Goal: Task Accomplishment & Management: Use online tool/utility

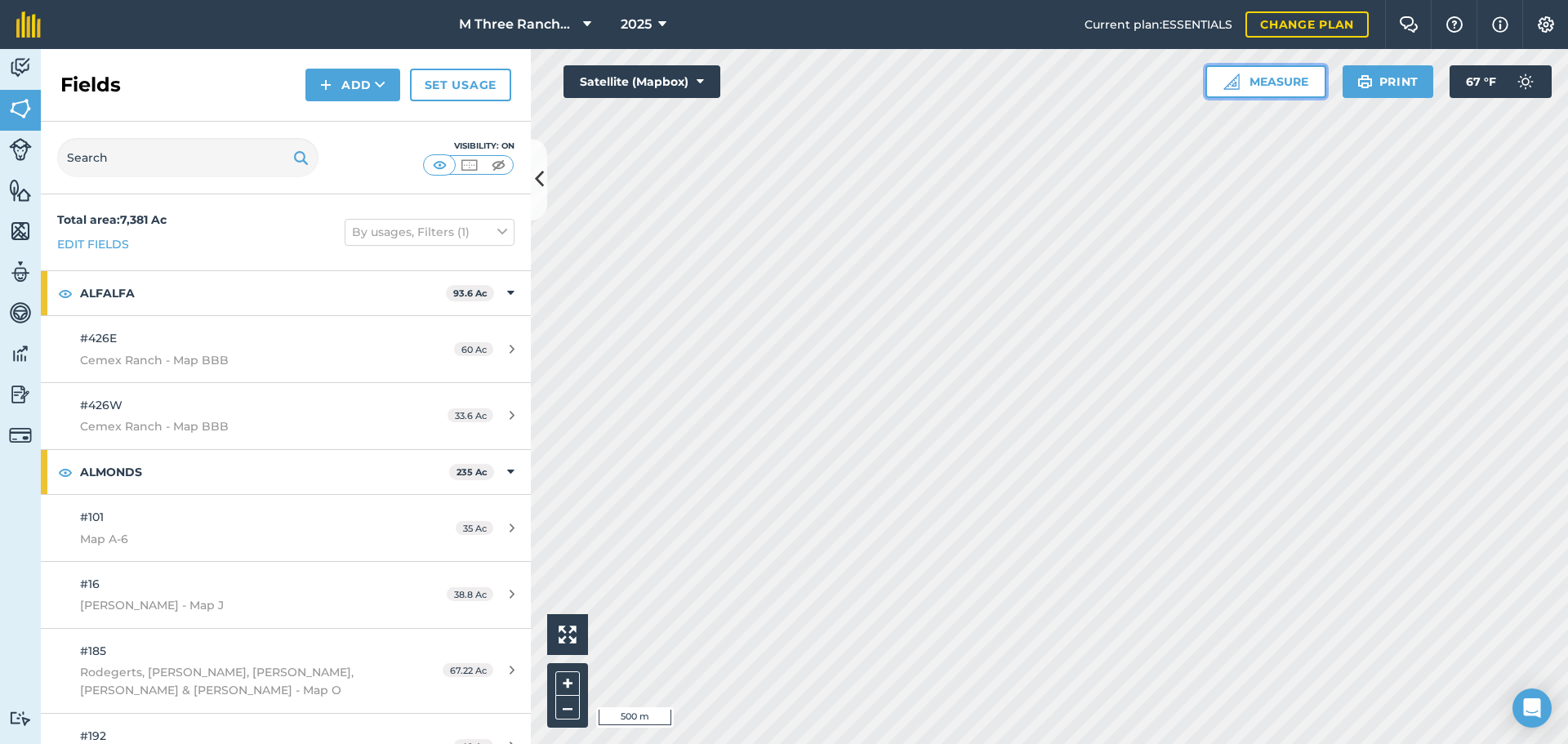
click at [1255, 89] on button "Measure" at bounding box center [1265, 81] width 121 height 32
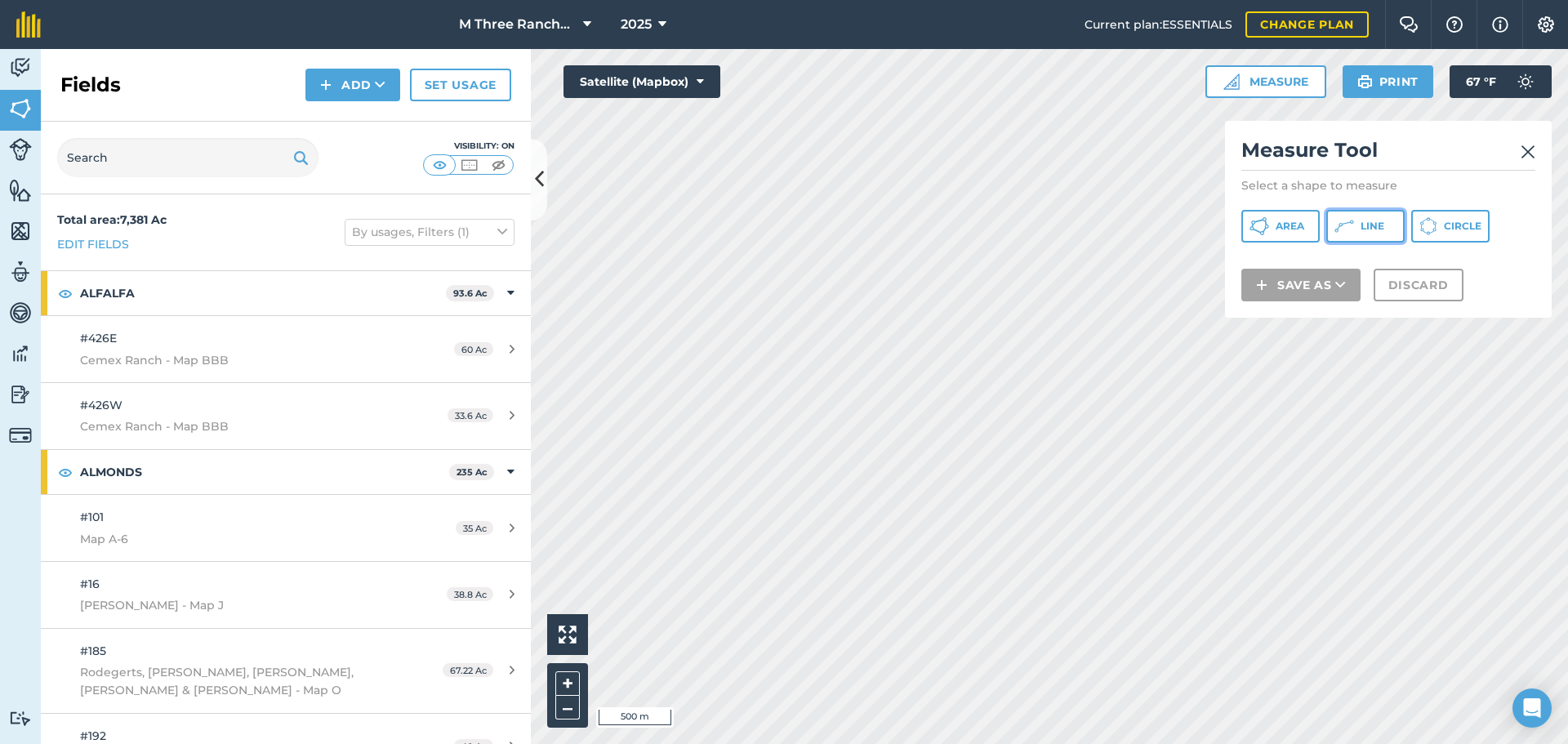
click at [1365, 221] on span "Line" at bounding box center [1372, 226] width 24 height 13
click at [1527, 155] on img at bounding box center [1528, 151] width 15 height 19
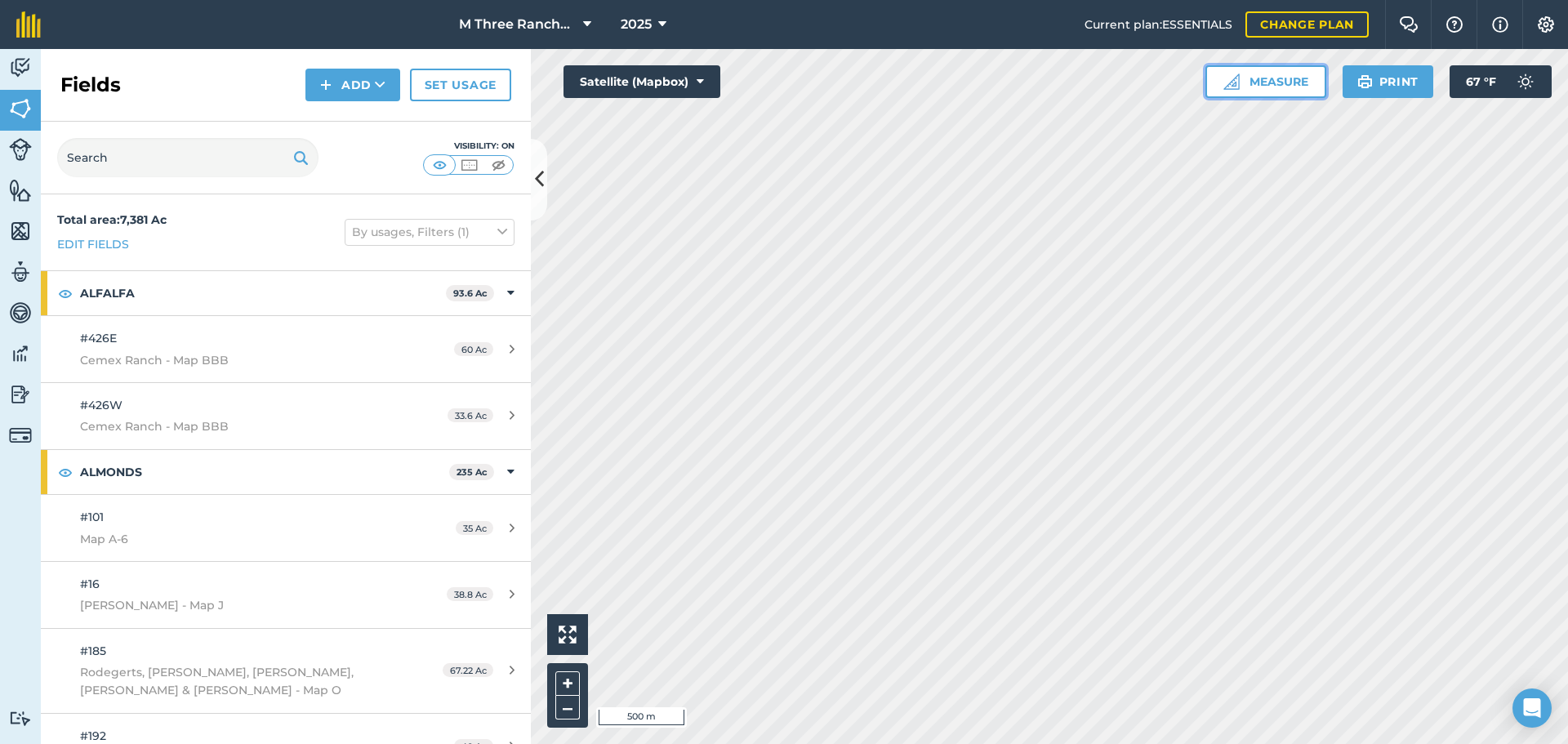
click at [1266, 86] on button "Measure" at bounding box center [1265, 81] width 121 height 32
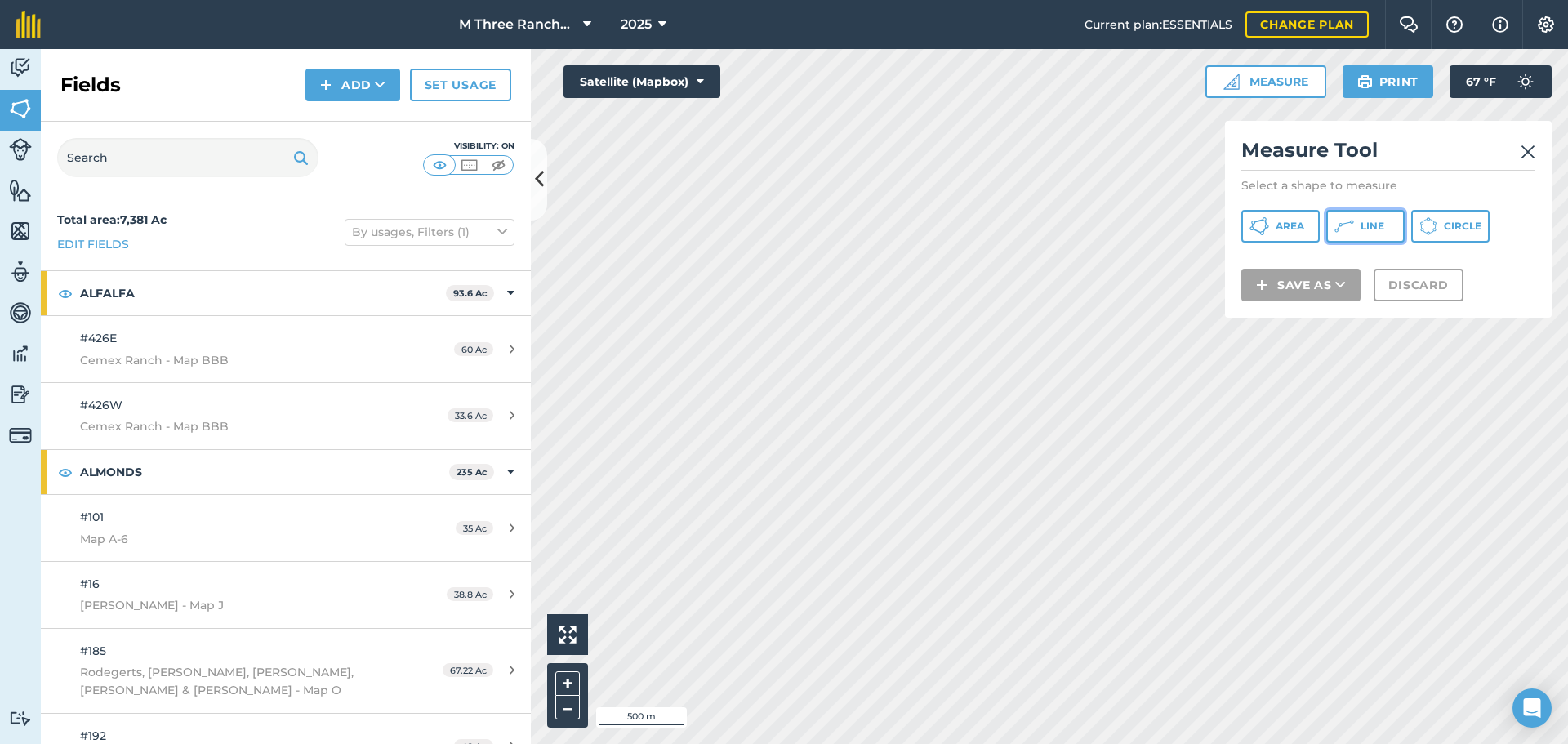
click at [1362, 218] on button "Line" at bounding box center [1366, 226] width 79 height 32
click at [1534, 153] on img at bounding box center [1528, 151] width 15 height 19
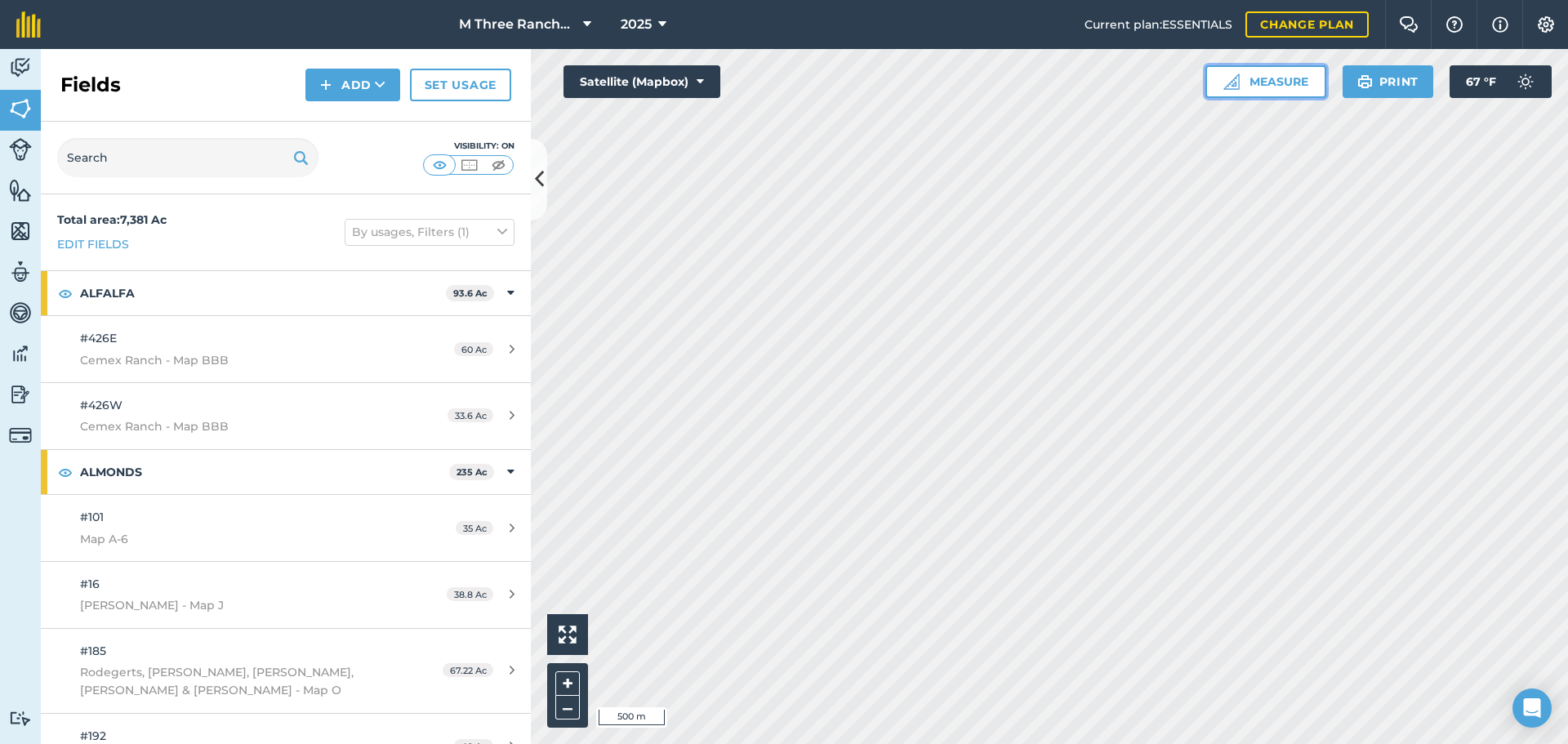
click at [1278, 81] on button "Measure" at bounding box center [1265, 81] width 121 height 32
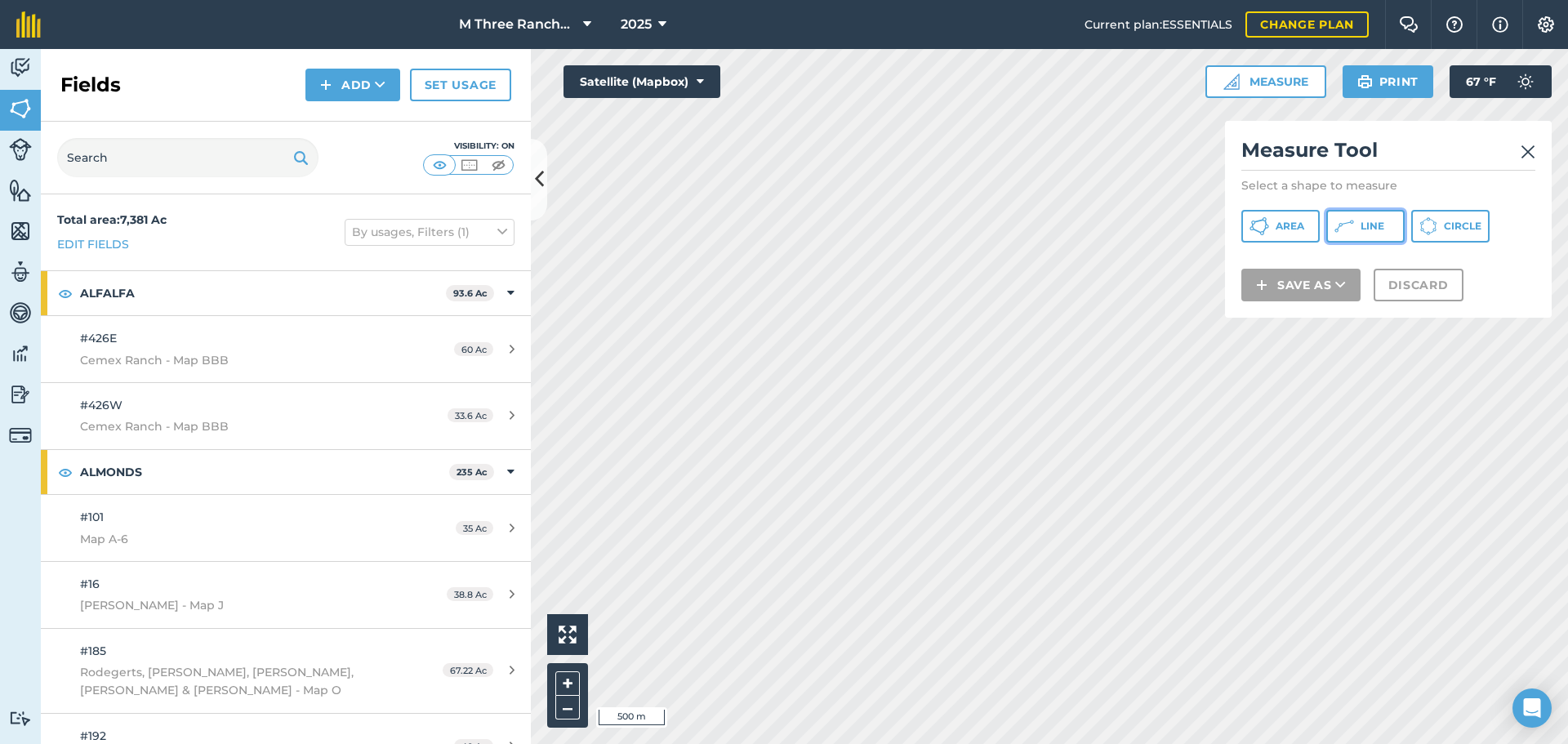
click at [1375, 229] on span "Line" at bounding box center [1372, 226] width 24 height 13
click at [1526, 155] on img at bounding box center [1528, 151] width 15 height 19
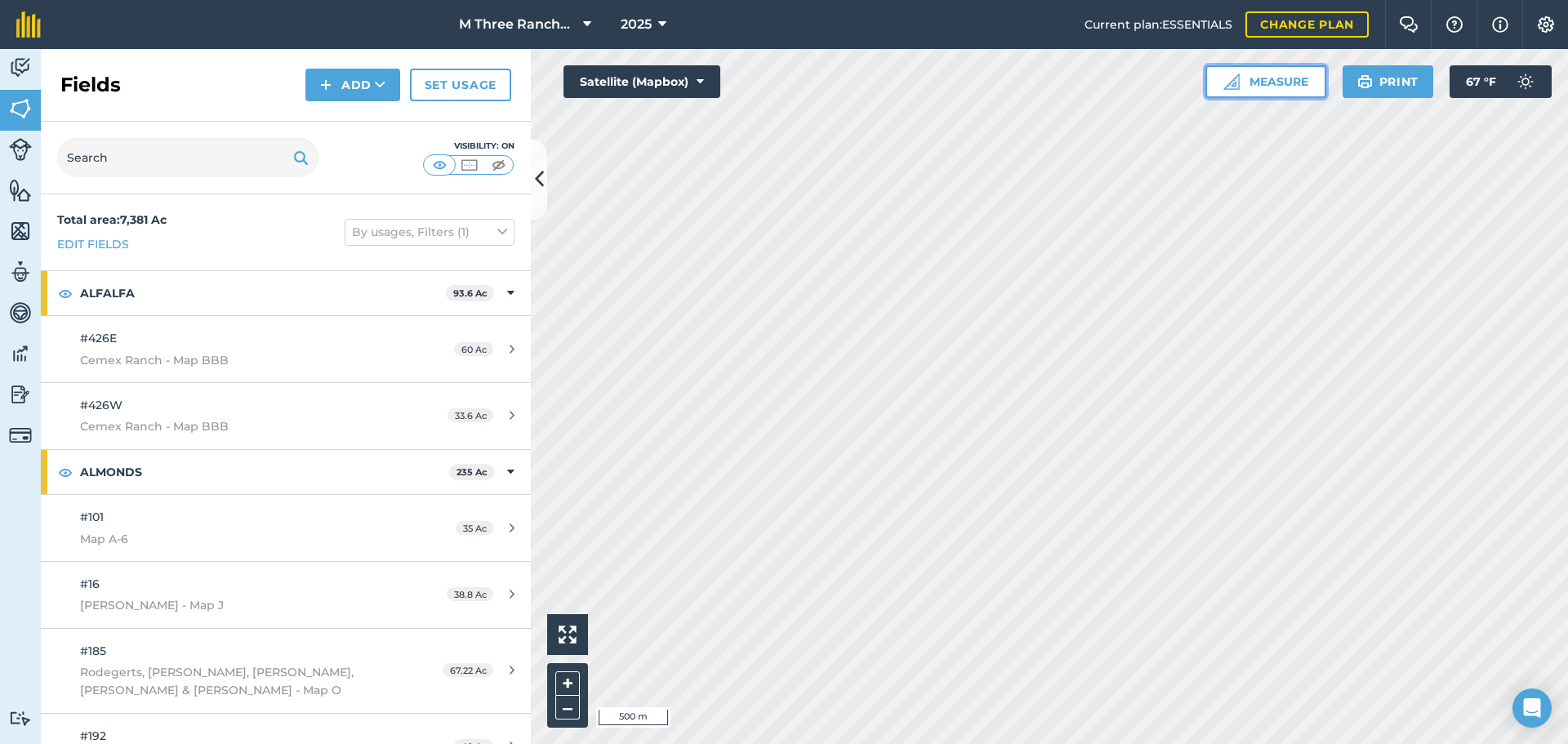
click at [1265, 88] on button "Measure" at bounding box center [1265, 81] width 121 height 32
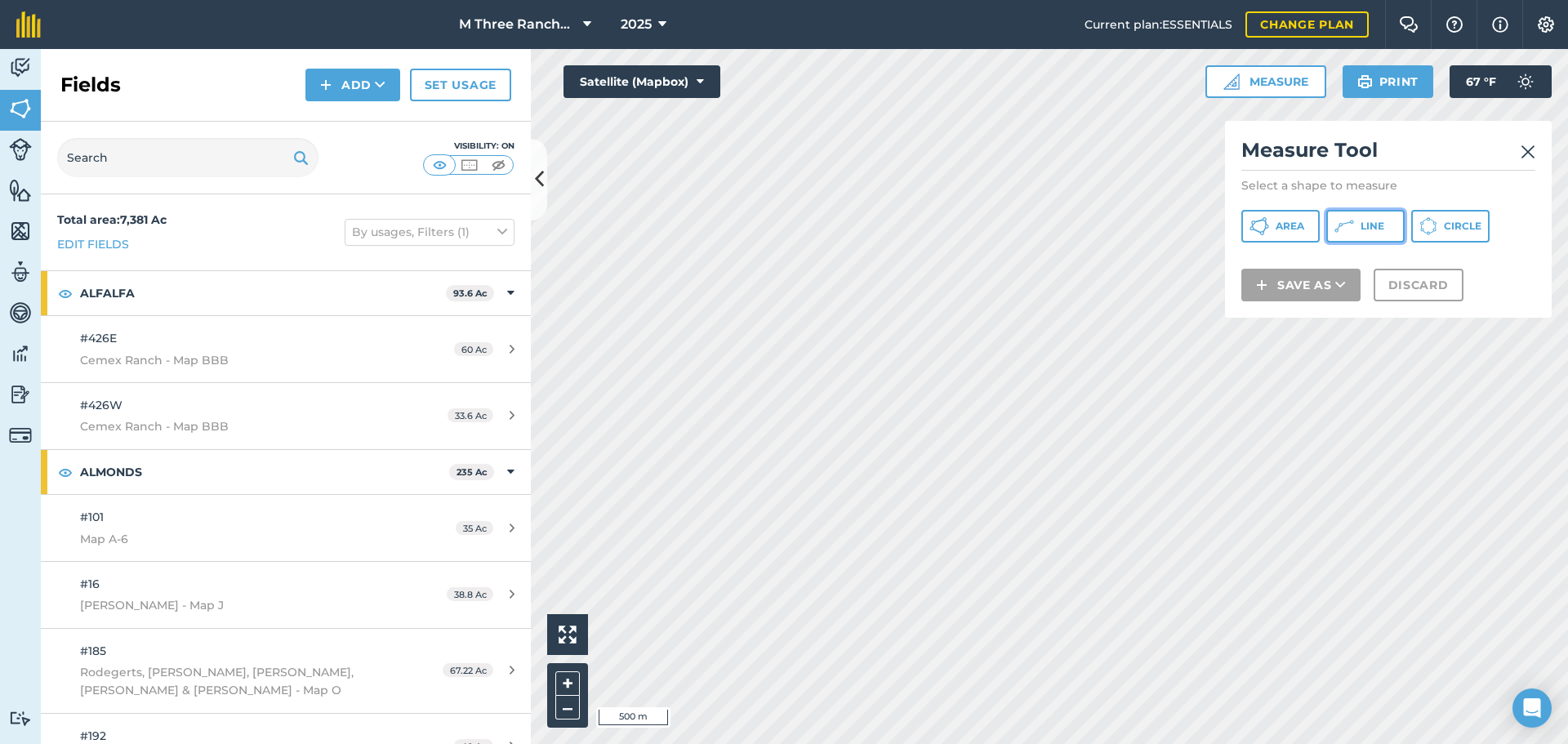
click at [1366, 218] on button "Line" at bounding box center [1366, 226] width 79 height 32
click at [1523, 152] on img at bounding box center [1528, 151] width 15 height 19
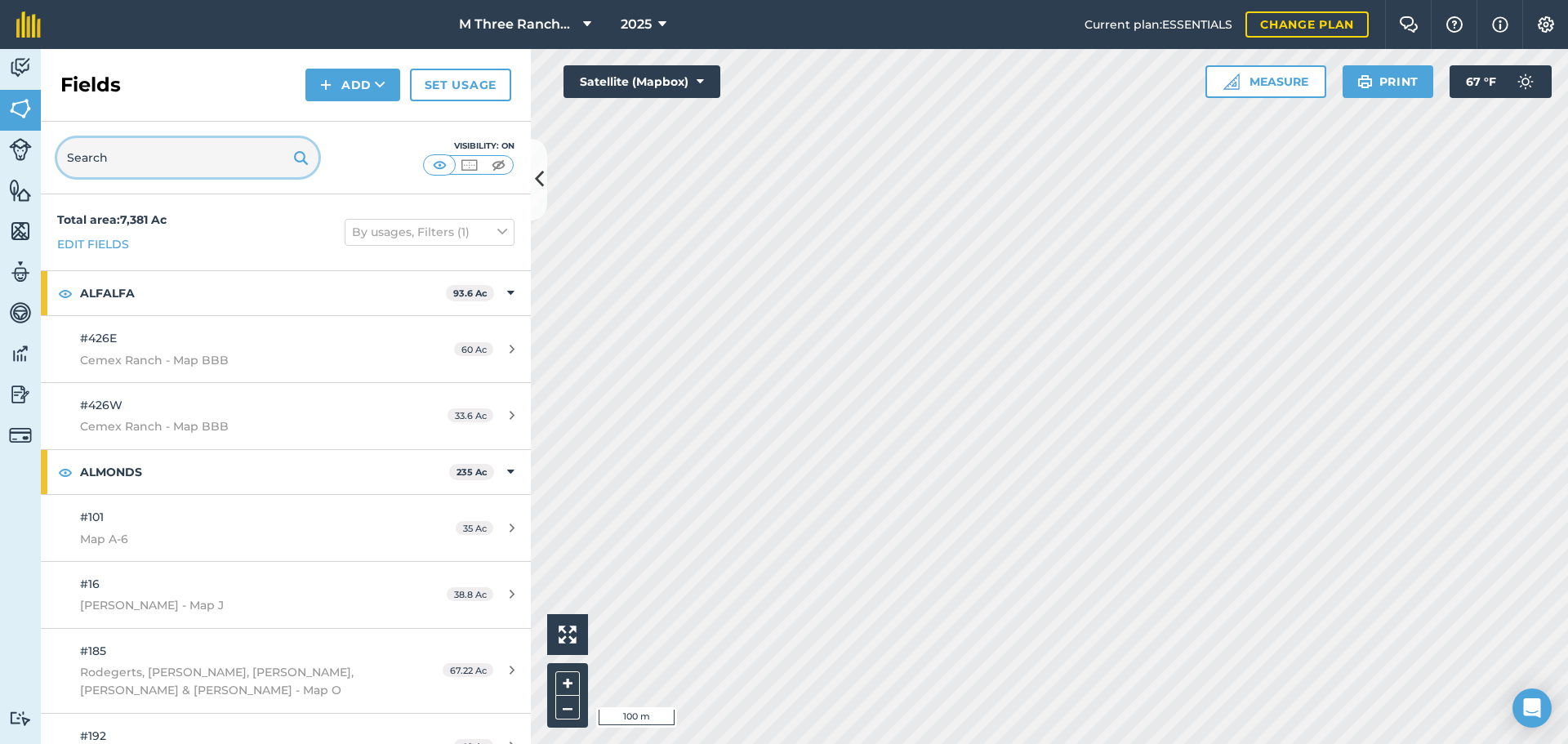
click at [191, 163] on input "text" at bounding box center [187, 158] width 262 height 39
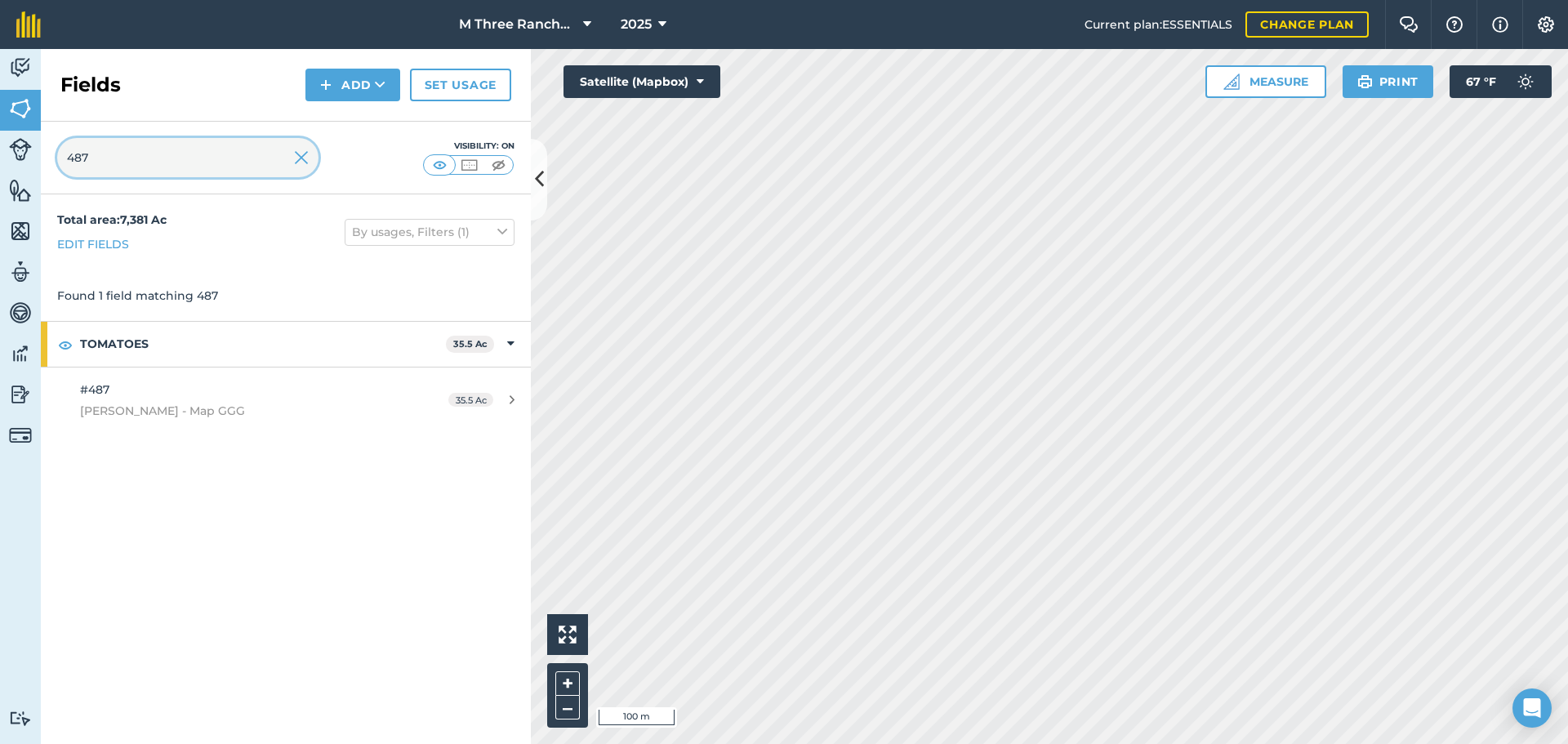
type input "487"
click at [497, 165] on img at bounding box center [498, 165] width 20 height 17
click at [468, 167] on img at bounding box center [468, 165] width 20 height 17
click at [441, 167] on img at bounding box center [439, 165] width 20 height 17
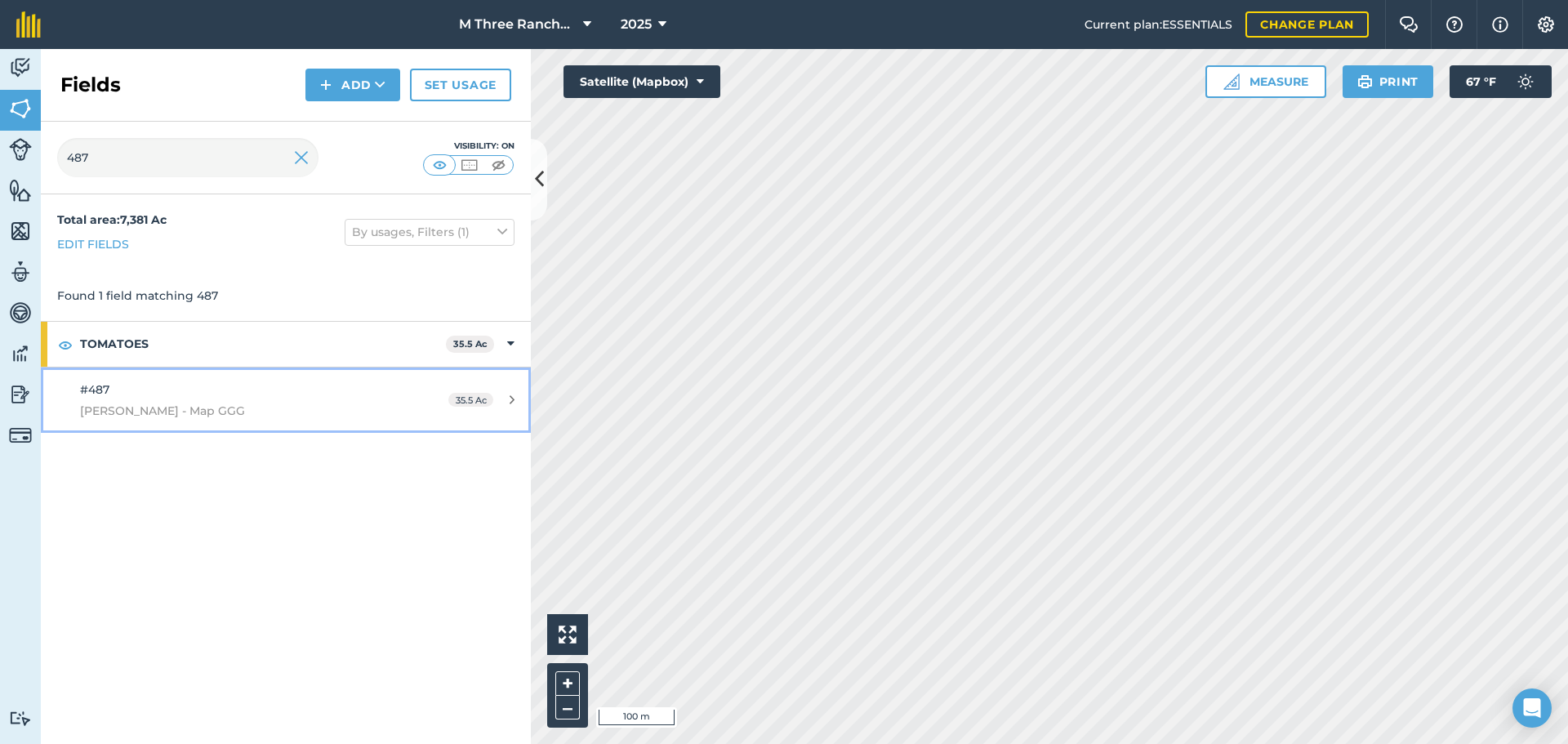
click at [518, 400] on div "35.5 Ac" at bounding box center [481, 400] width 99 height 13
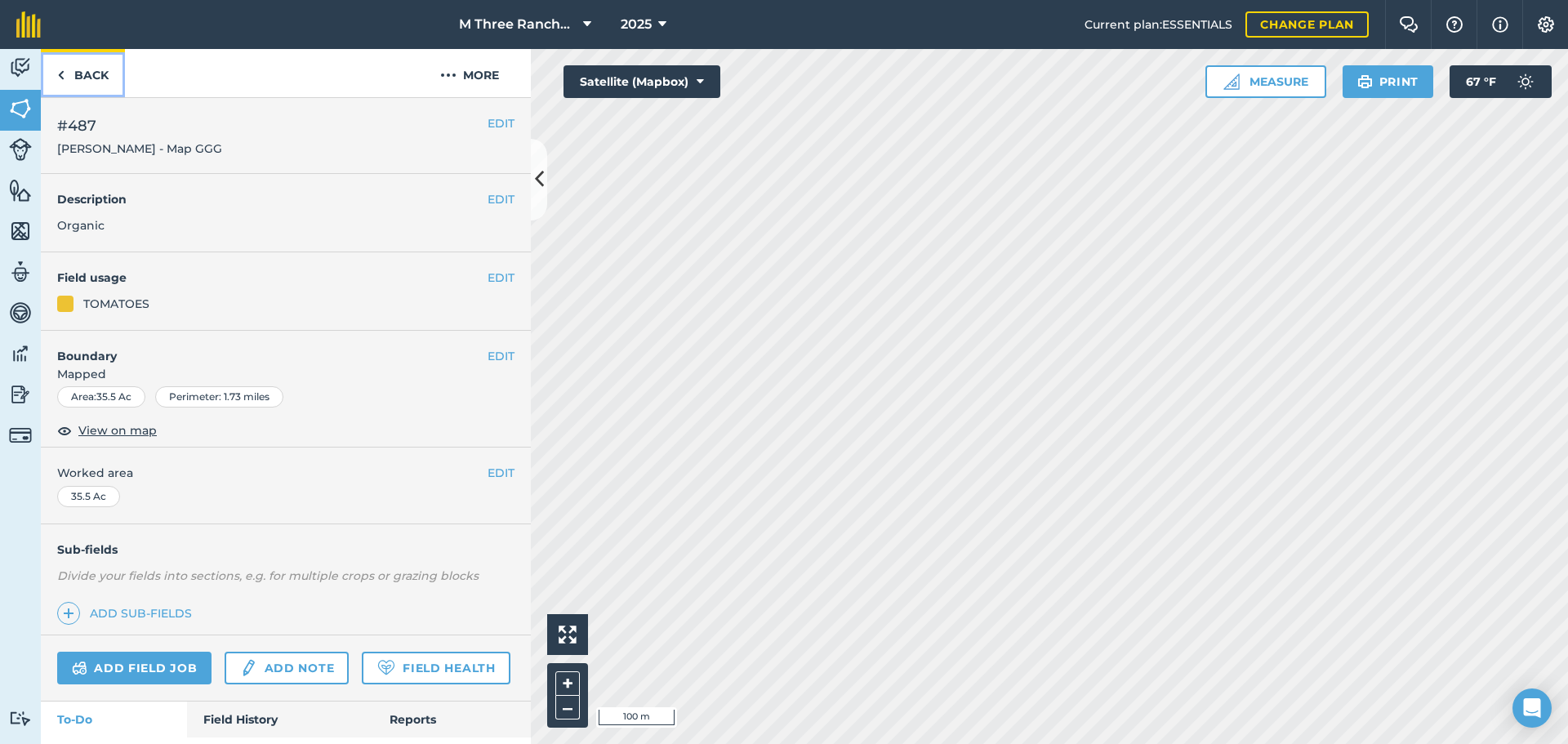
click at [69, 80] on link "Back" at bounding box center [83, 73] width 84 height 48
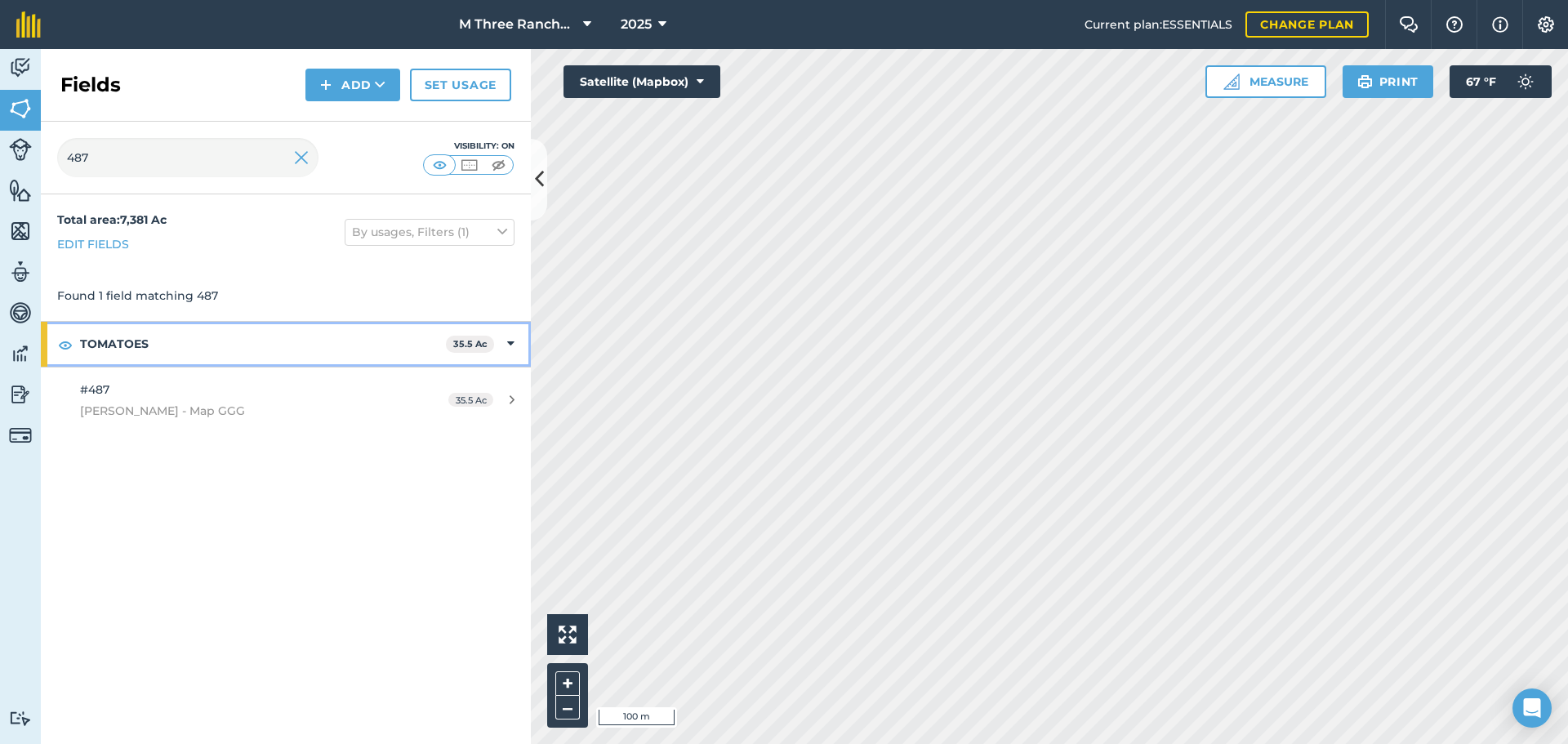
click at [514, 346] on div "TOMATOES 35.5 Ac" at bounding box center [286, 344] width 490 height 44
click at [510, 237] on button "By usages, Filters (1)" at bounding box center [430, 232] width 170 height 26
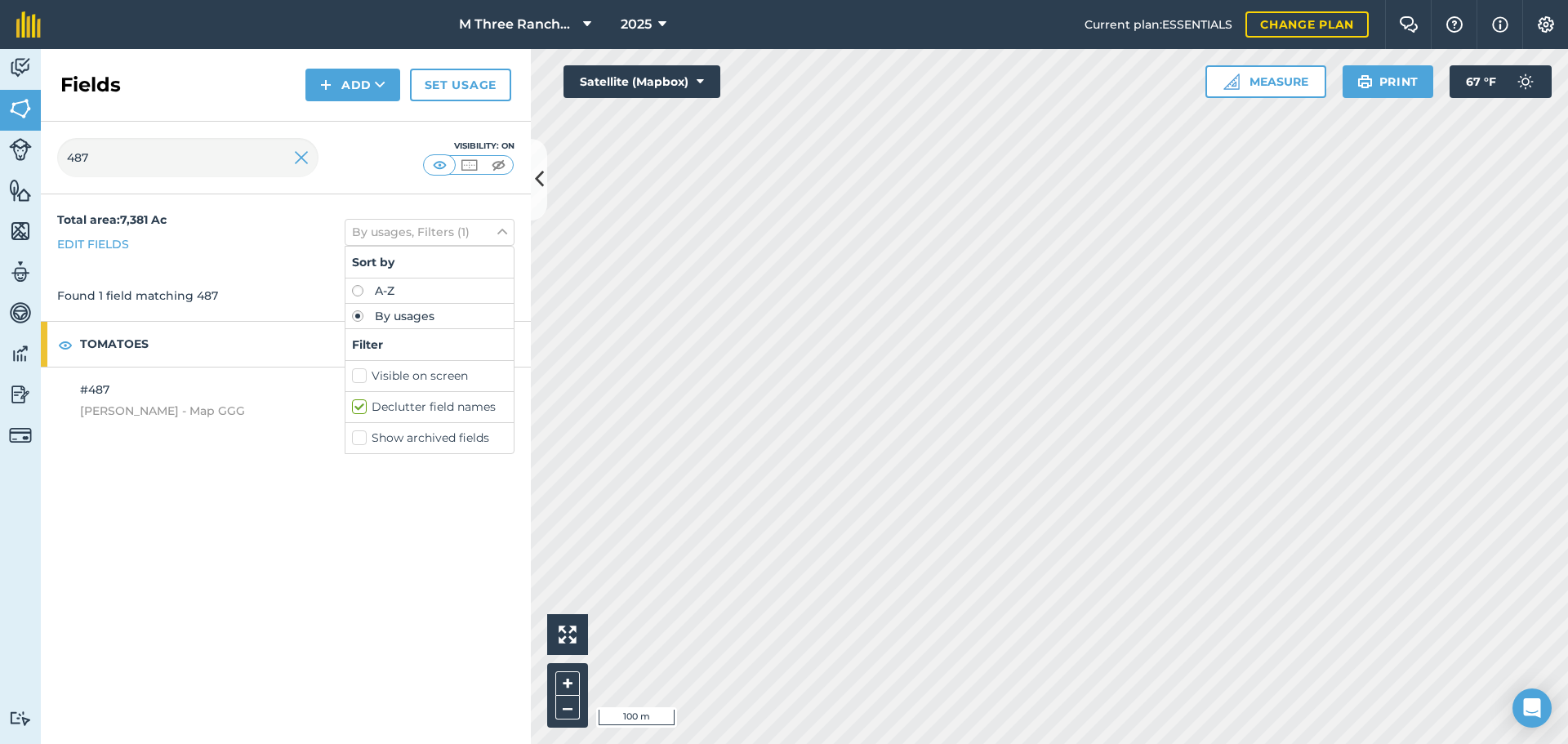
click at [355, 439] on label "Show archived fields" at bounding box center [429, 439] width 155 height 18
click at [355, 439] on input "Show archived fields" at bounding box center [357, 435] width 10 height 11
checkbox input "true"
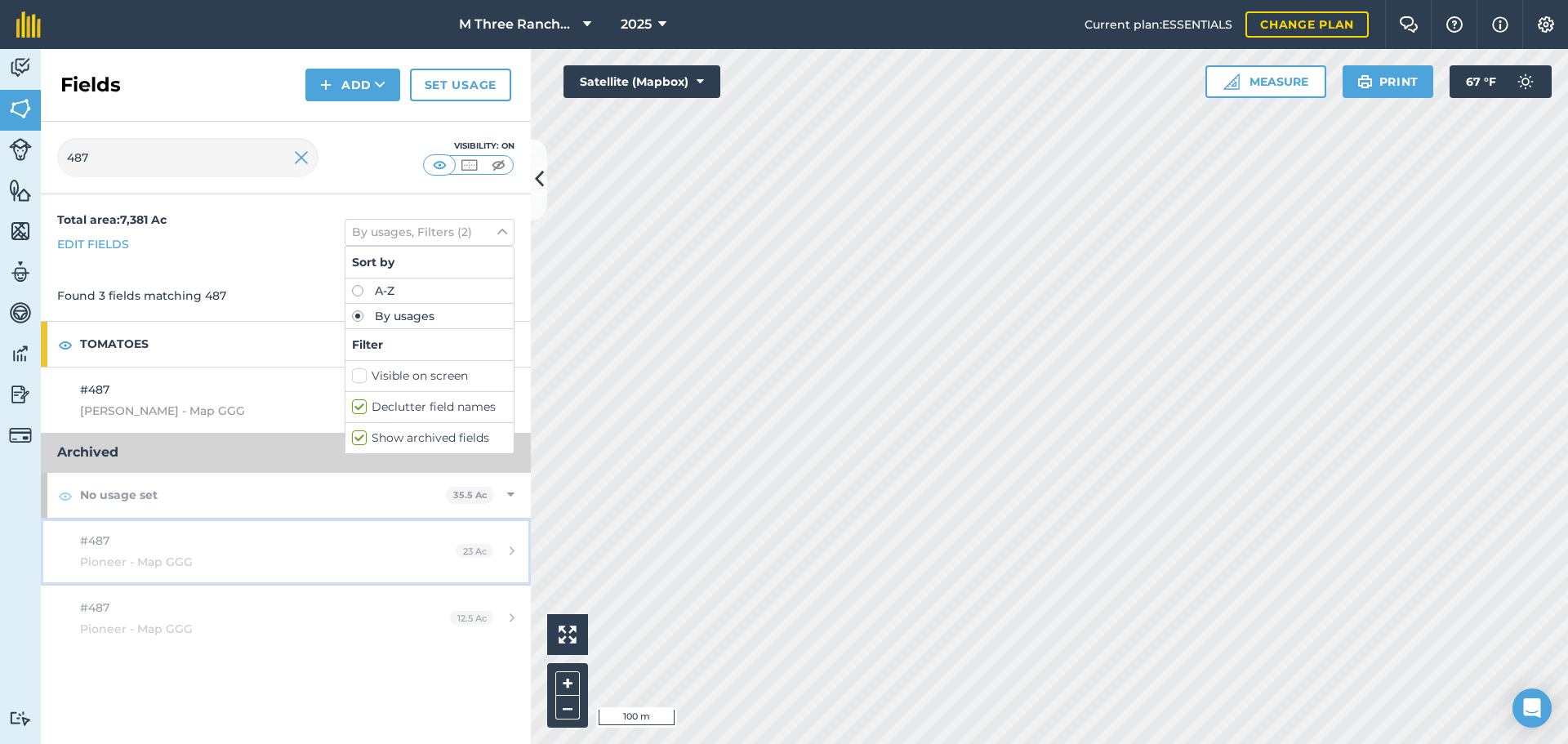
click at [221, 552] on div "#487 Pioneer - Map GGG" at bounding box center [233, 552] width 307 height 40
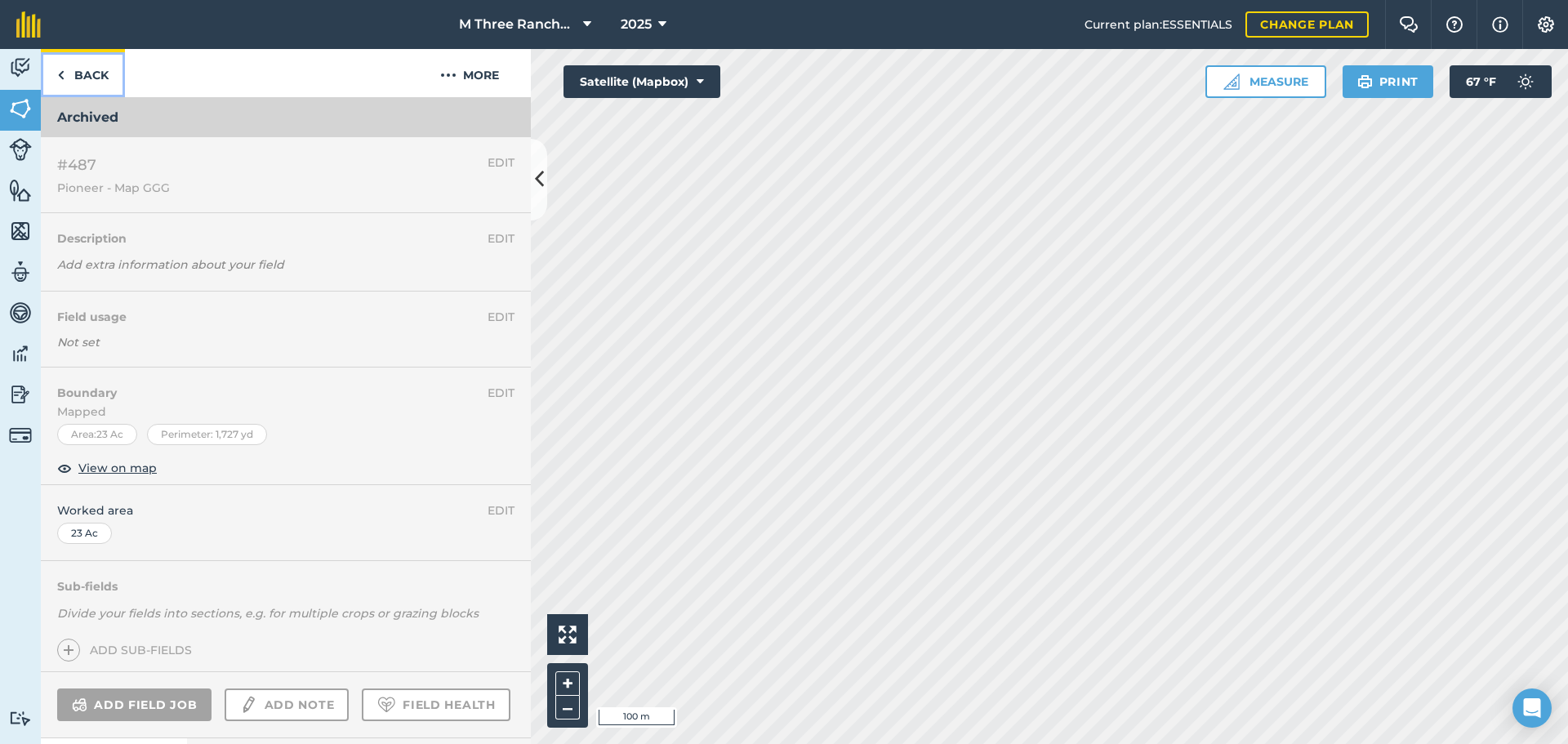
click at [89, 66] on link "Back" at bounding box center [83, 73] width 84 height 48
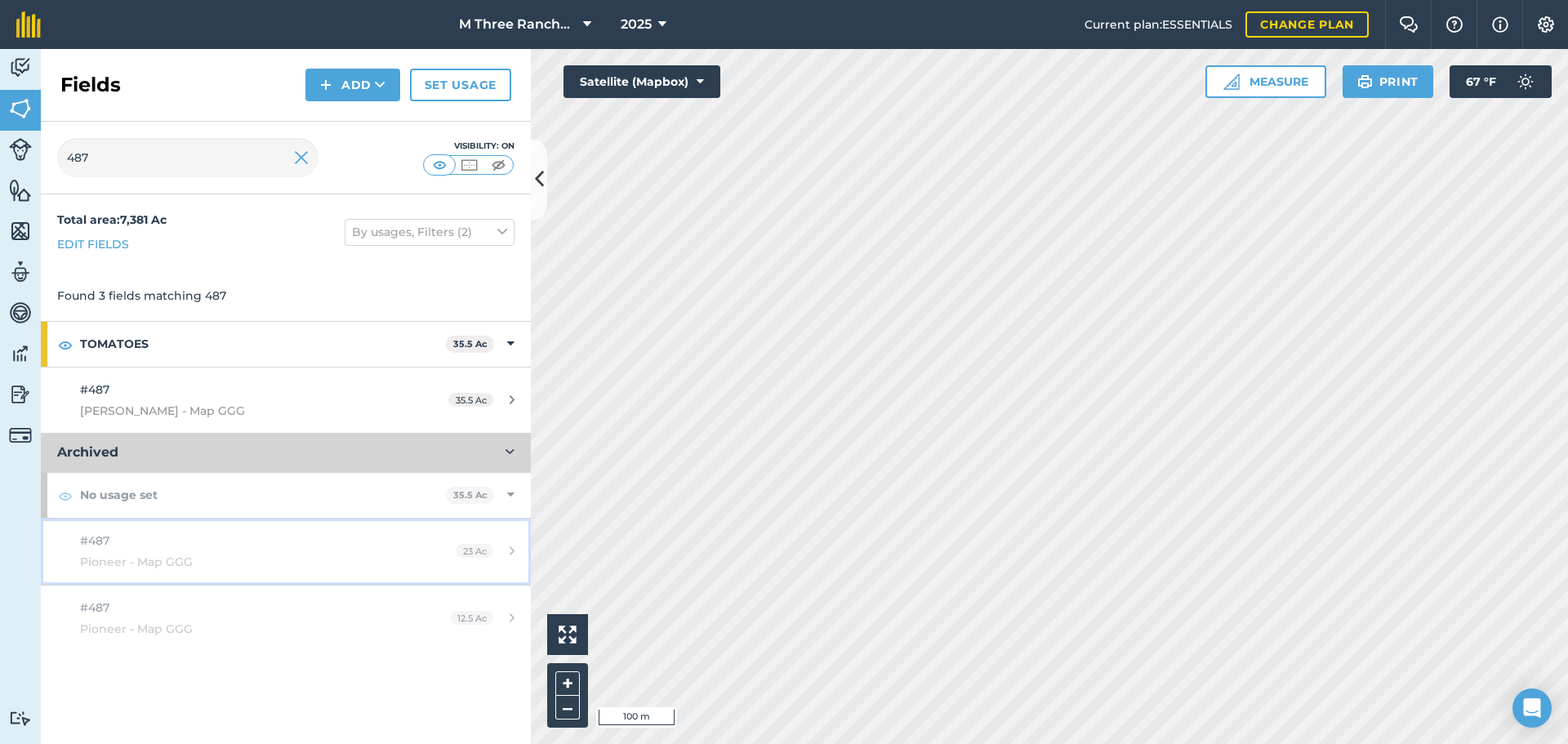
click at [312, 546] on div "#487 Pioneer - Map GGG" at bounding box center [233, 552] width 307 height 40
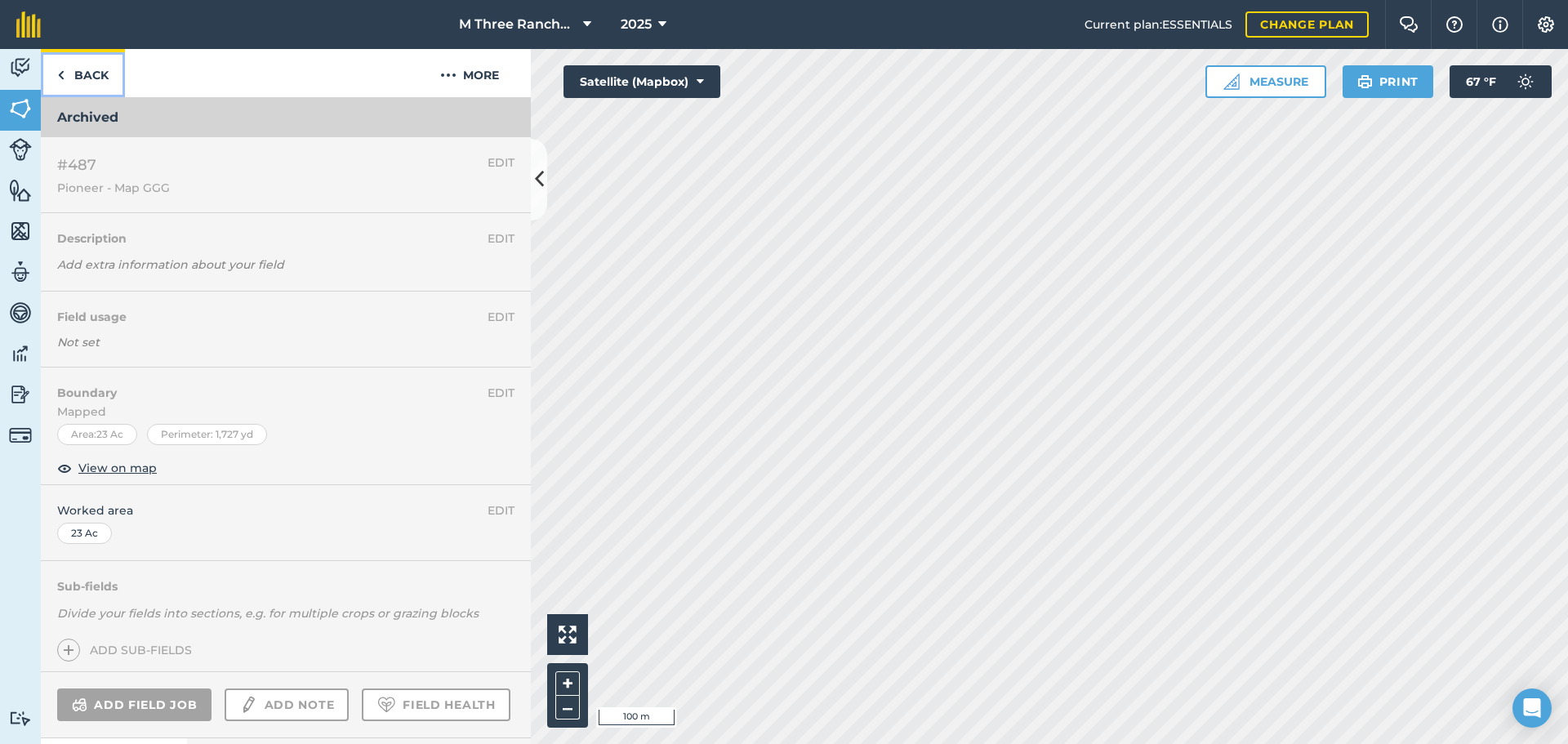
click at [78, 67] on link "Back" at bounding box center [83, 73] width 84 height 48
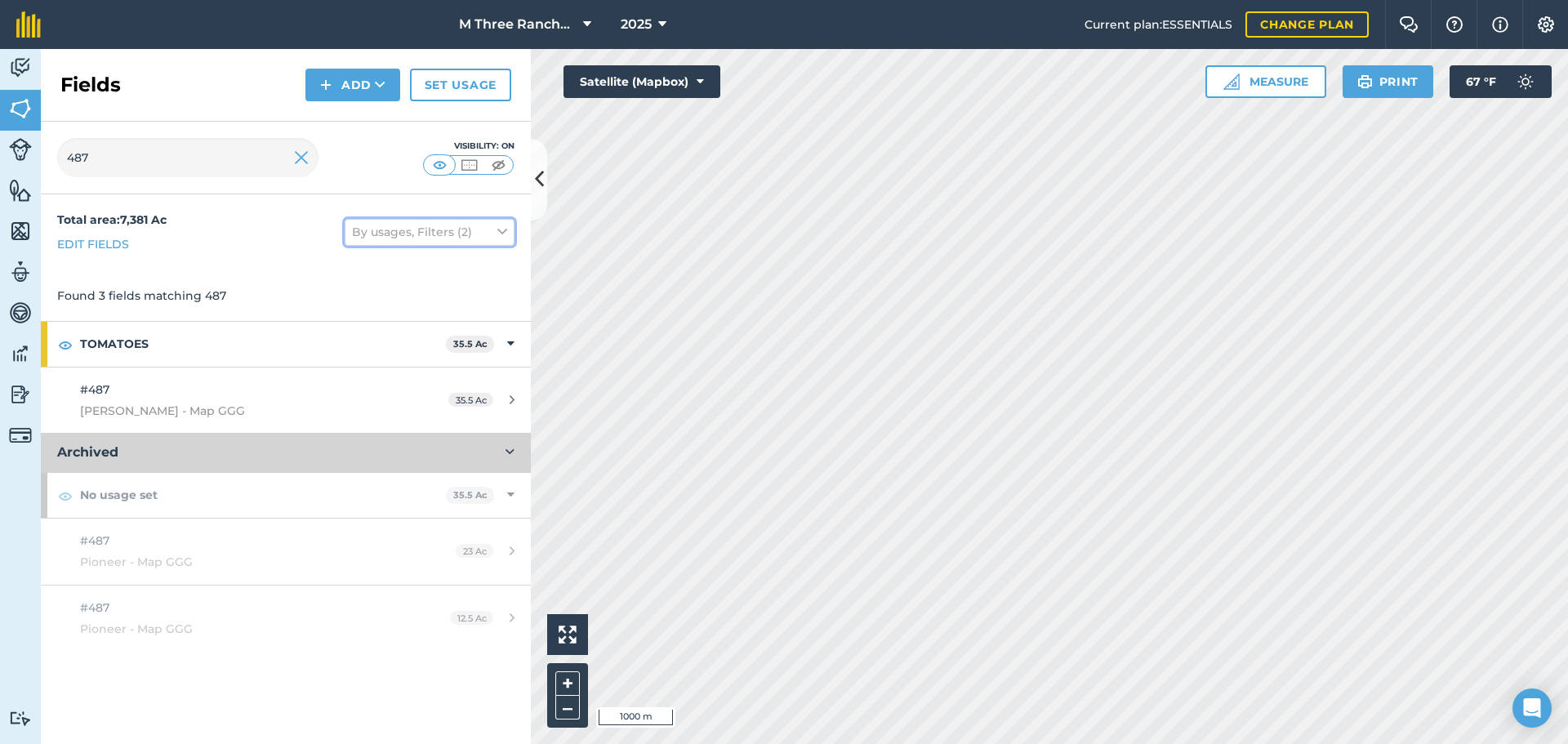
click at [497, 232] on icon at bounding box center [501, 232] width 10 height 18
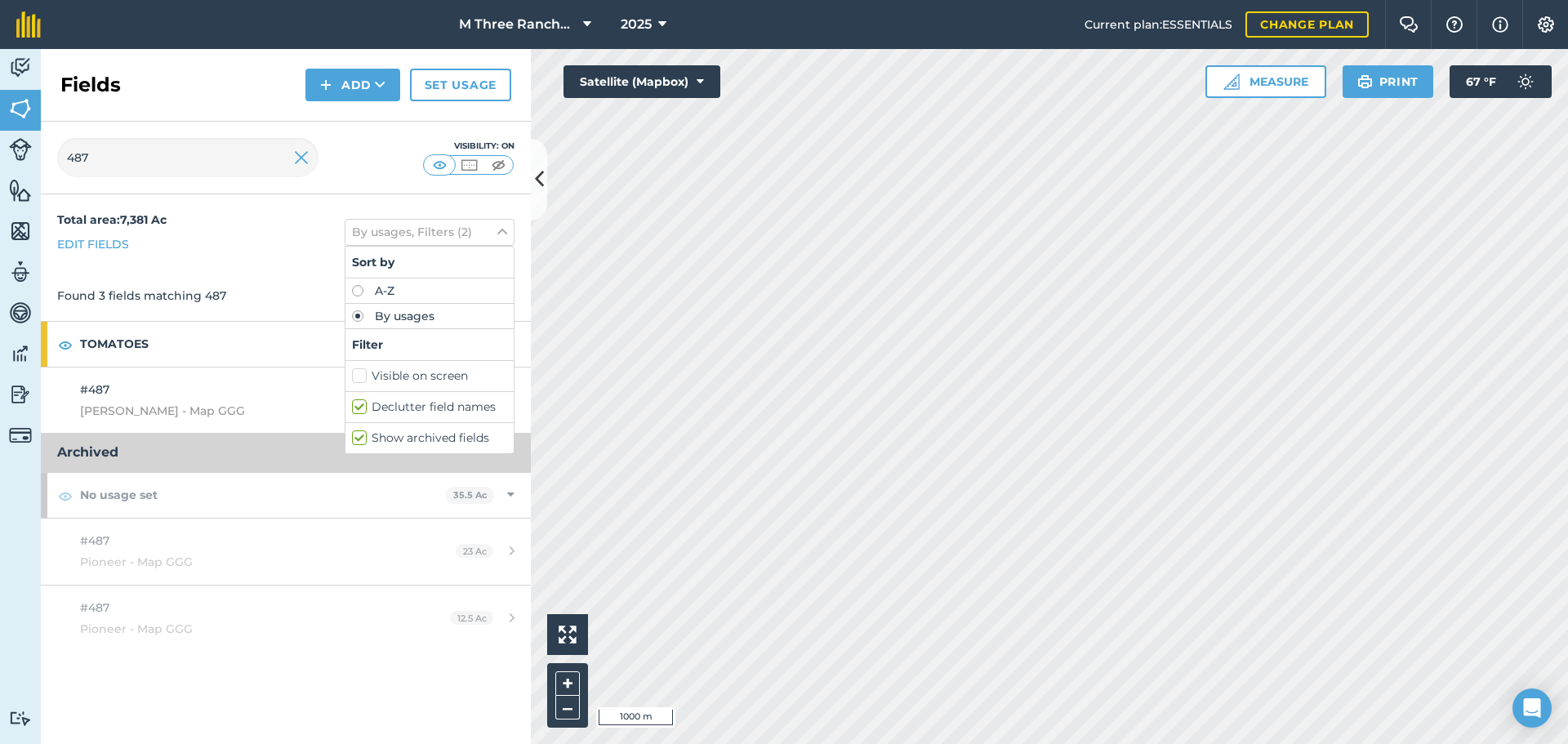
click at [360, 436] on label "Show archived fields" at bounding box center [429, 439] width 155 height 18
click at [360, 436] on input "Show archived fields" at bounding box center [357, 435] width 10 height 11
checkbox input "false"
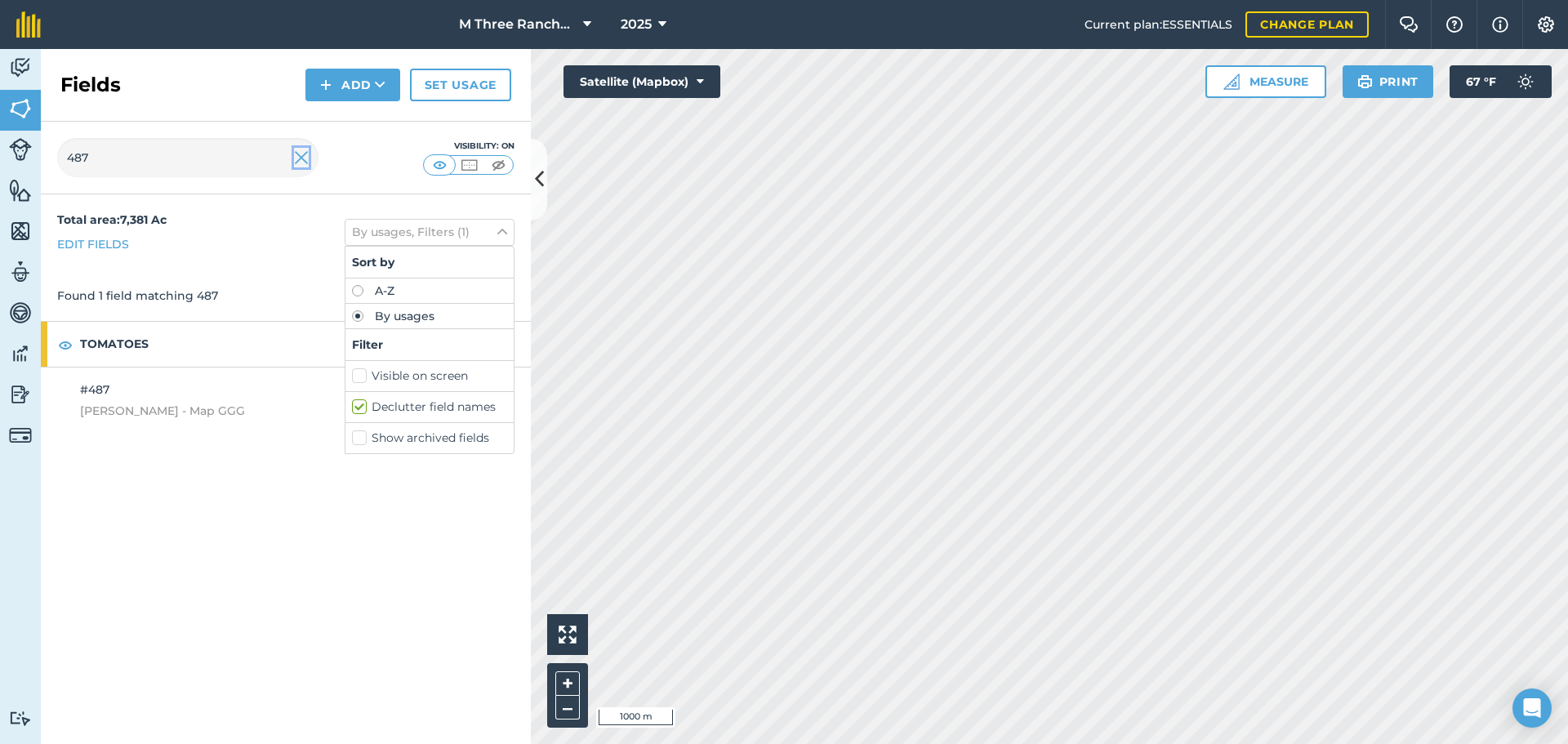
click at [301, 167] on img at bounding box center [301, 158] width 15 height 19
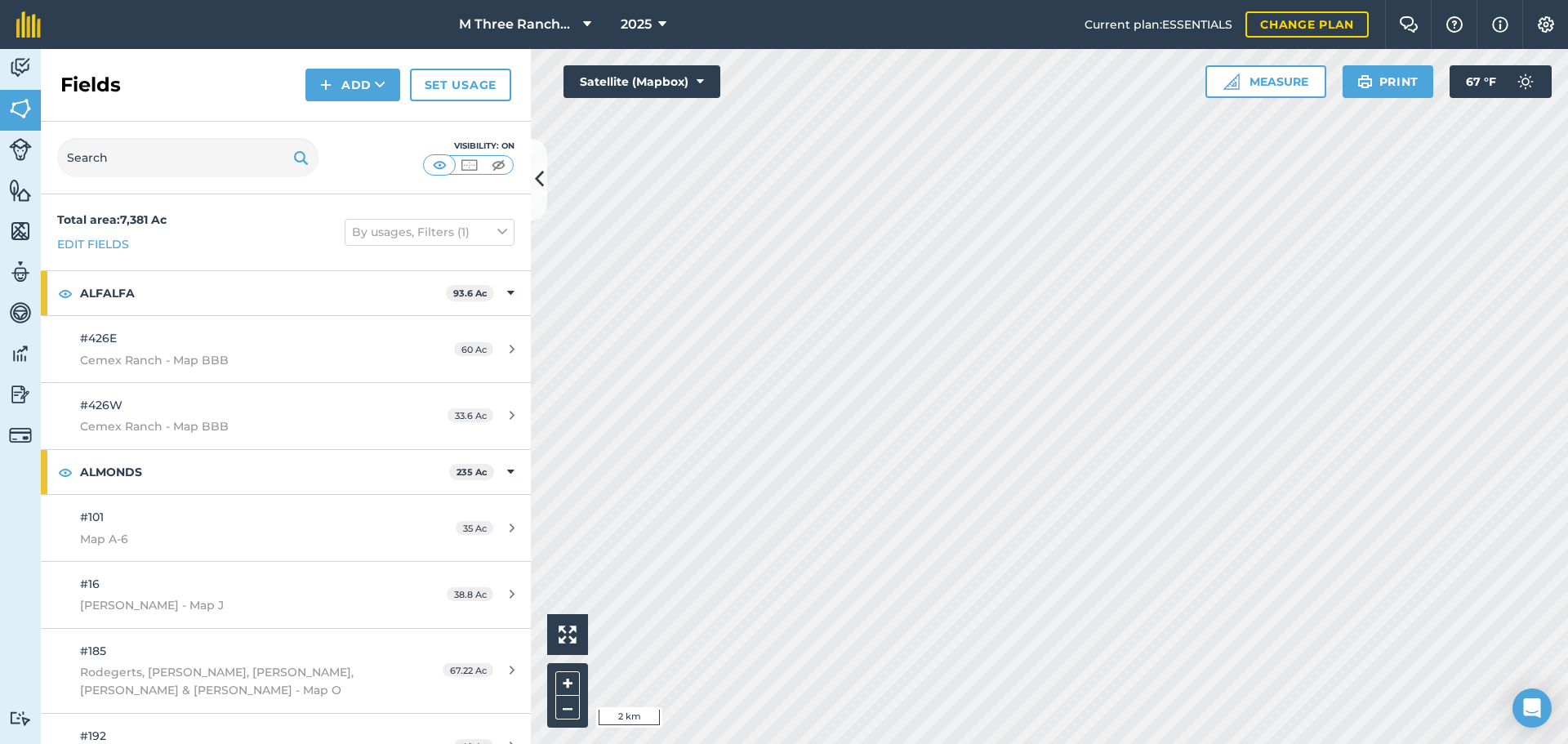
click at [1292, 96] on button "Measure" at bounding box center [1265, 81] width 121 height 32
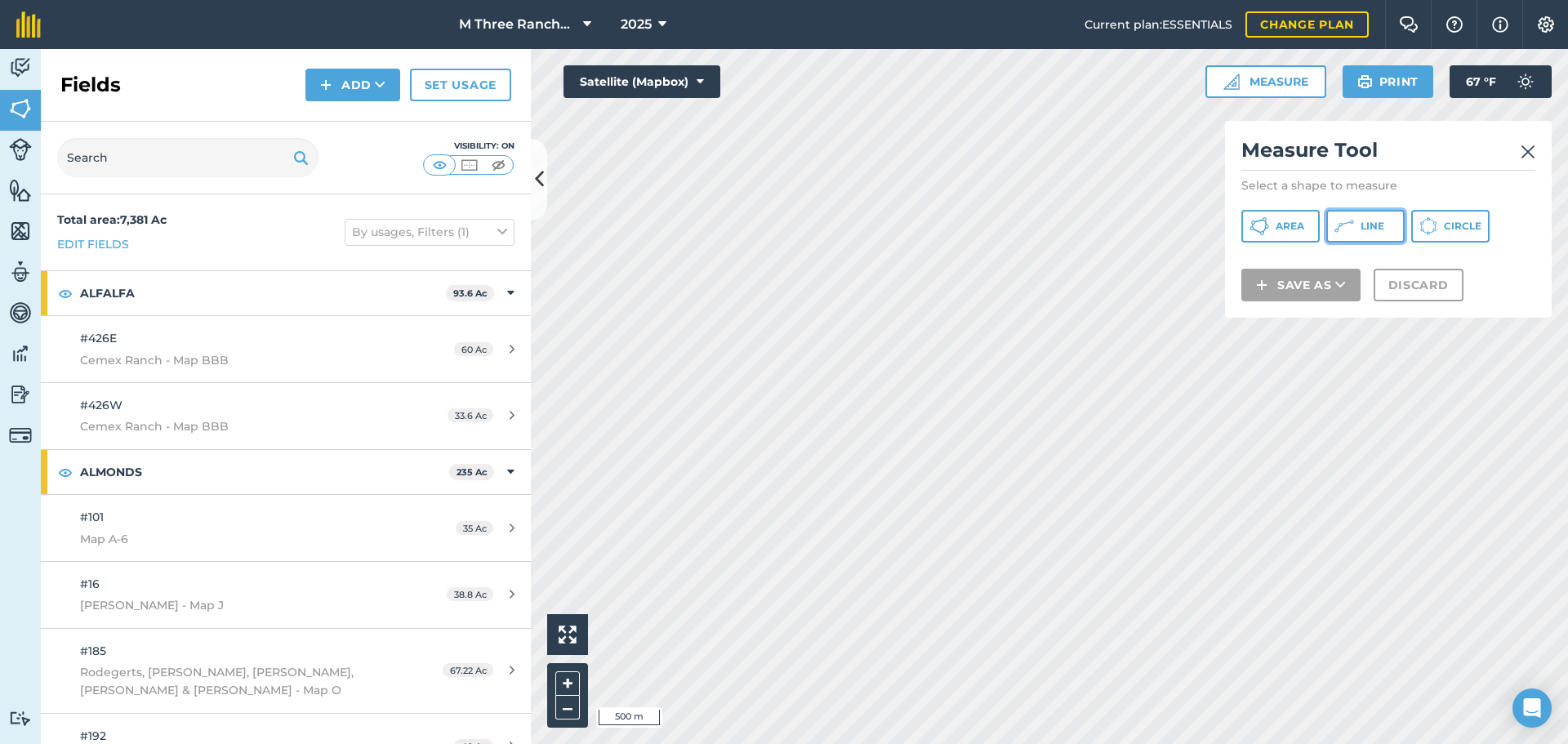
click at [1369, 221] on span "Line" at bounding box center [1372, 226] width 24 height 13
click at [1524, 156] on img at bounding box center [1528, 151] width 15 height 19
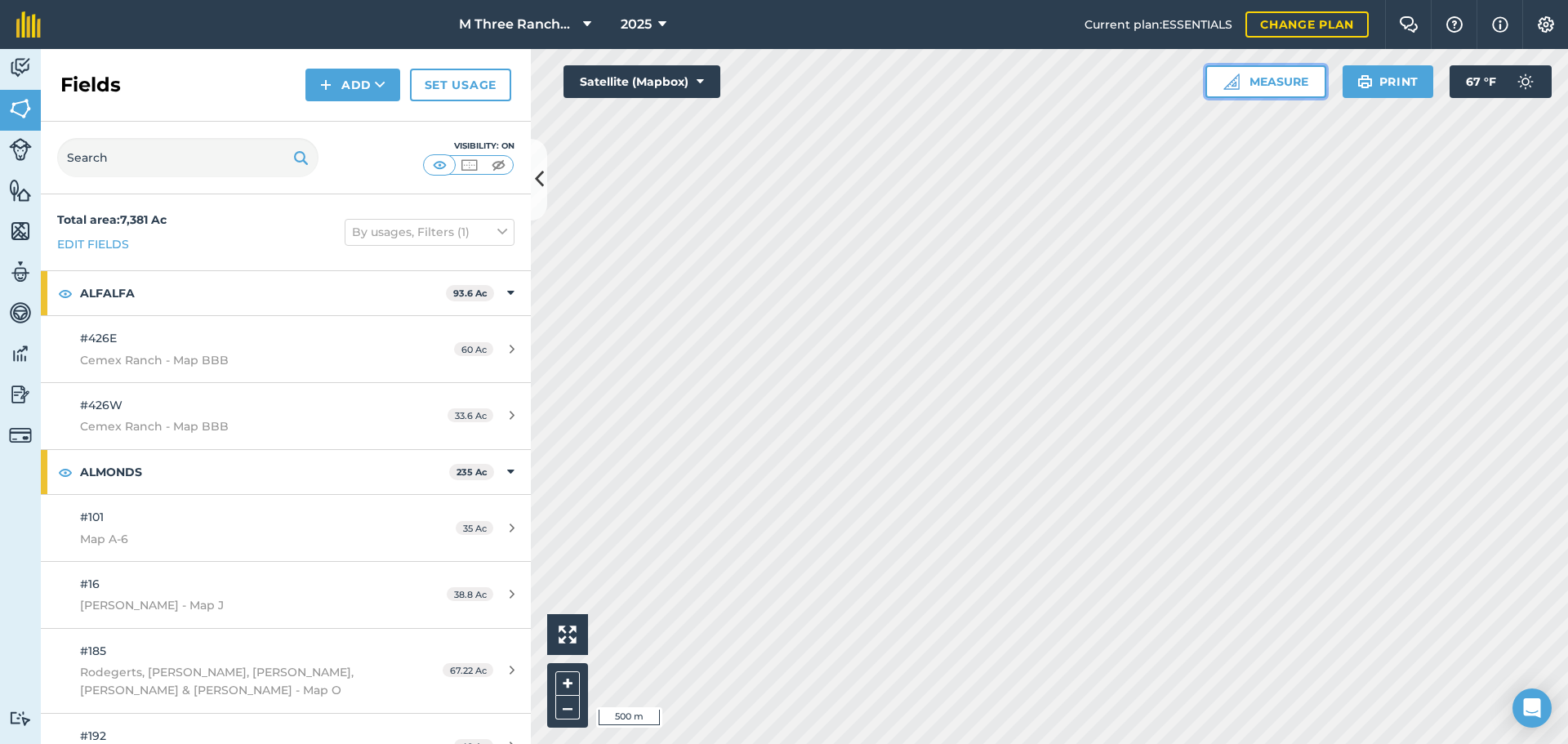
click at [1264, 87] on button "Measure" at bounding box center [1265, 81] width 121 height 32
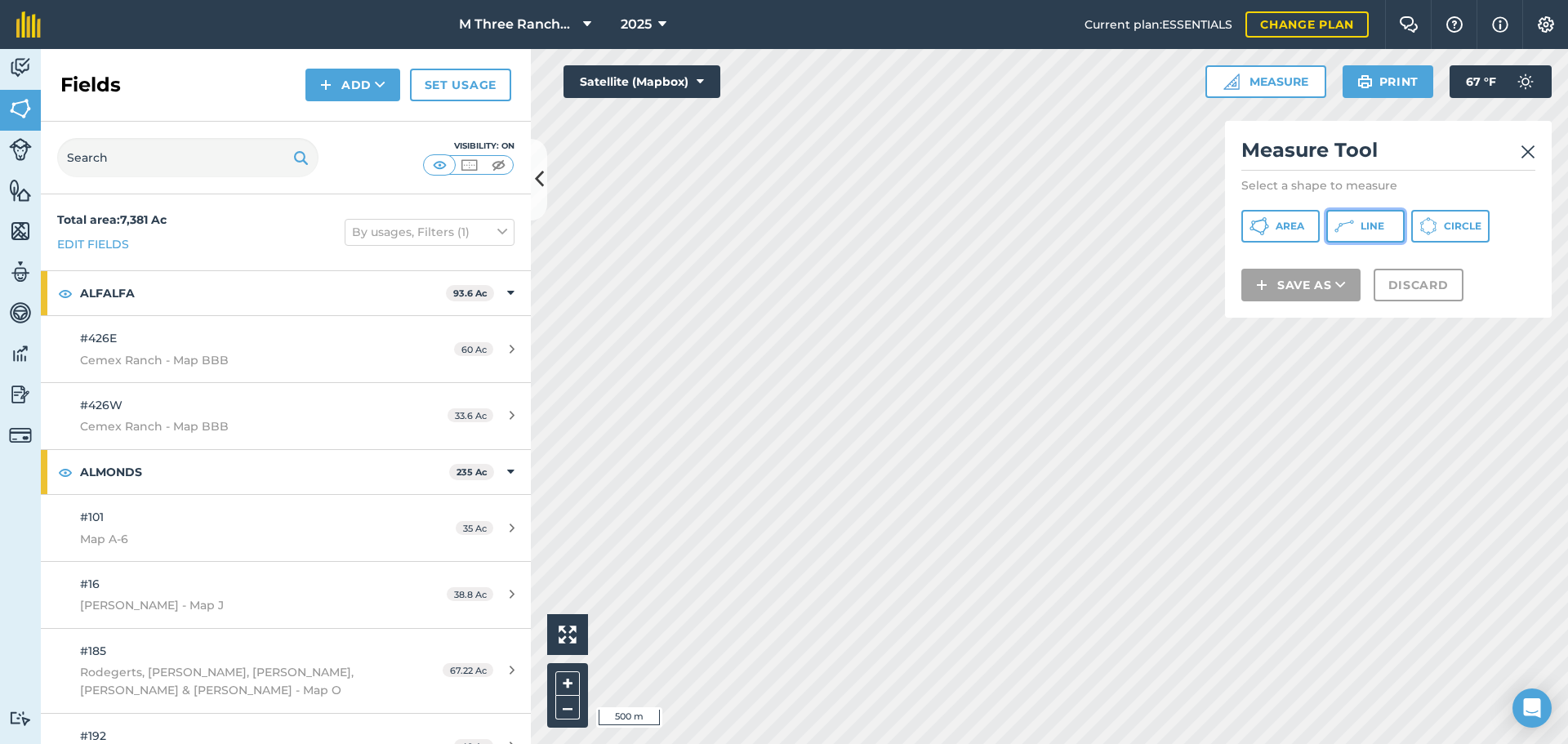
click at [1378, 229] on span "Line" at bounding box center [1372, 226] width 24 height 13
click at [1535, 149] on img at bounding box center [1528, 151] width 15 height 19
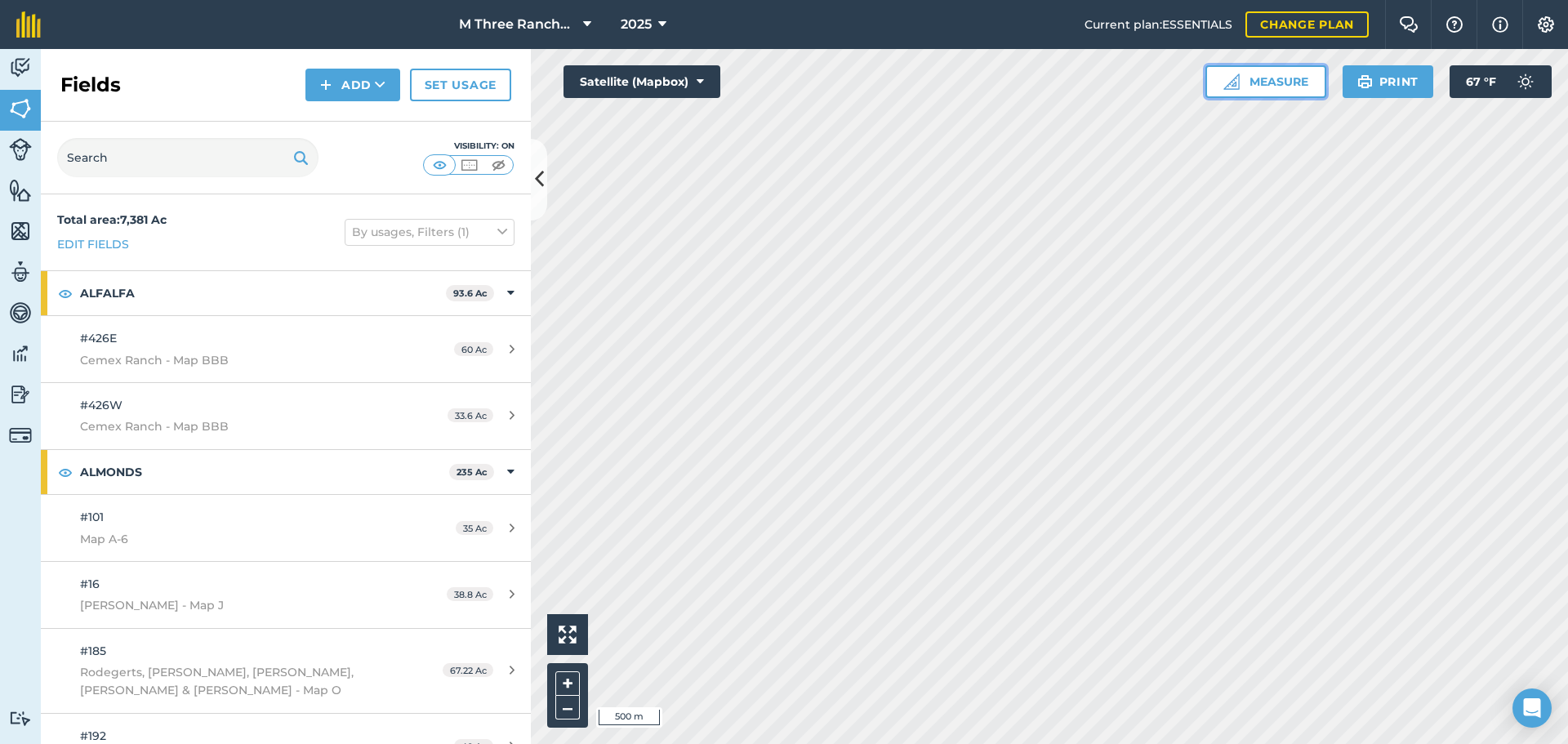
click at [1265, 85] on button "Measure" at bounding box center [1265, 81] width 121 height 32
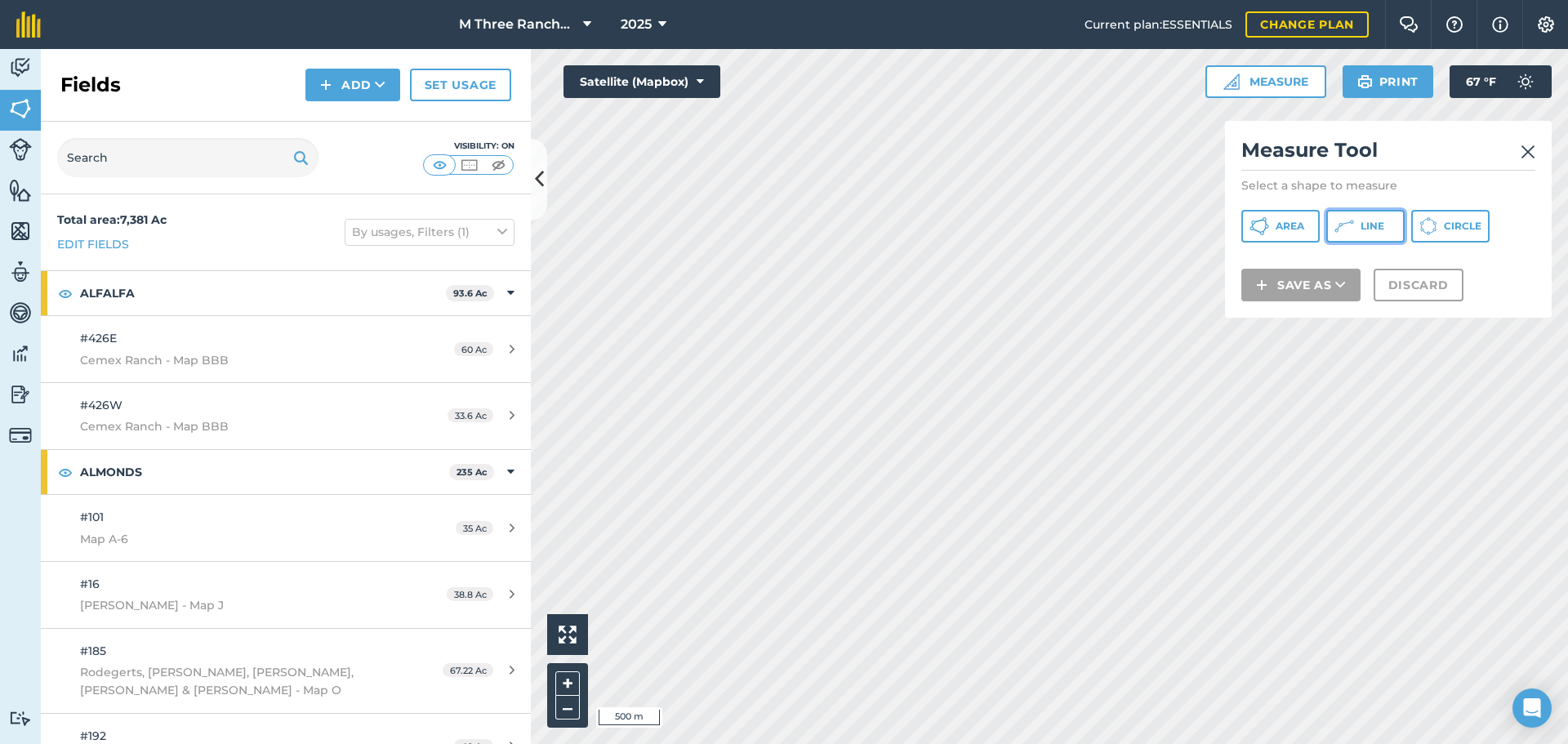
click at [1388, 227] on button "Line" at bounding box center [1366, 226] width 79 height 32
click at [1522, 150] on img at bounding box center [1528, 151] width 15 height 19
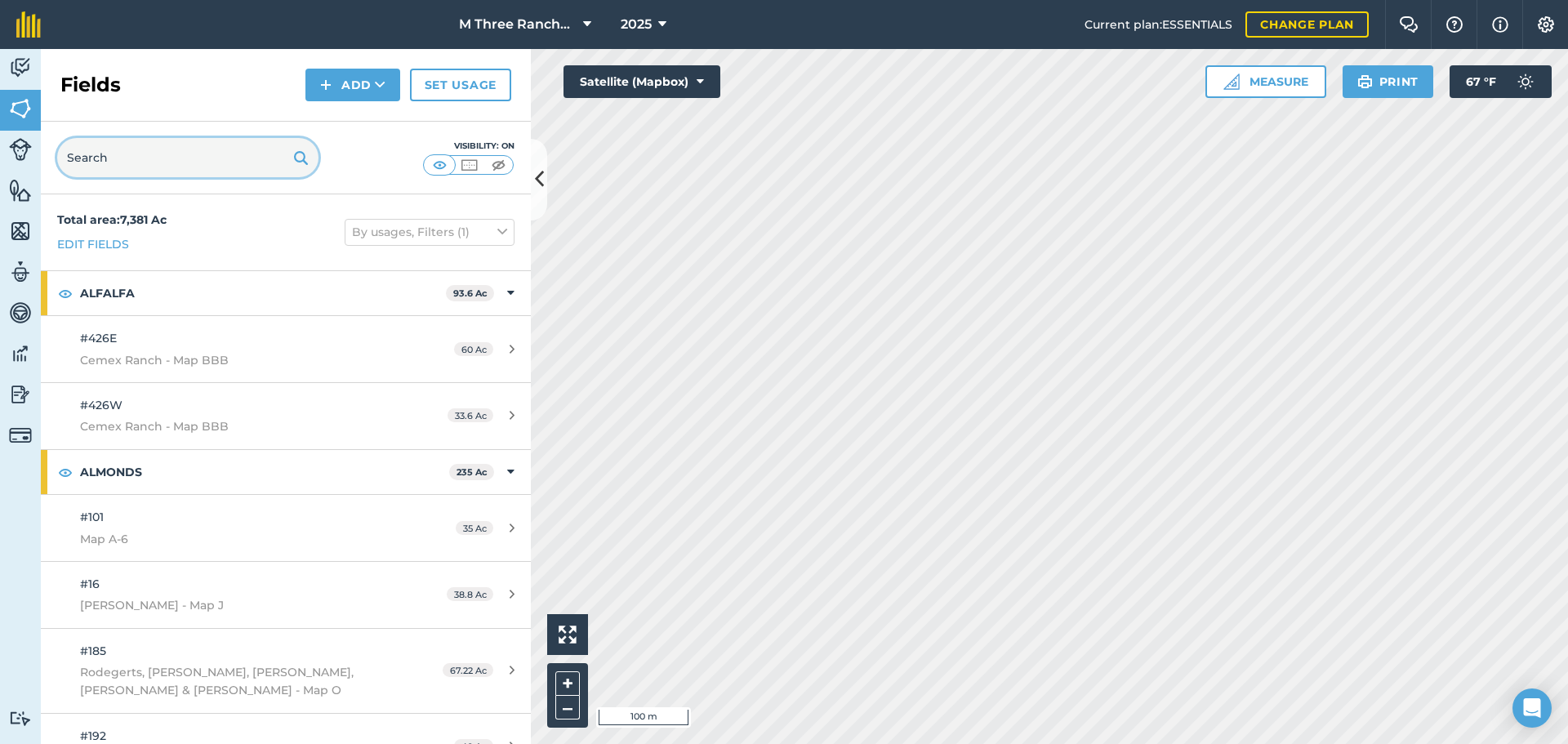
click at [190, 165] on input "text" at bounding box center [187, 158] width 262 height 39
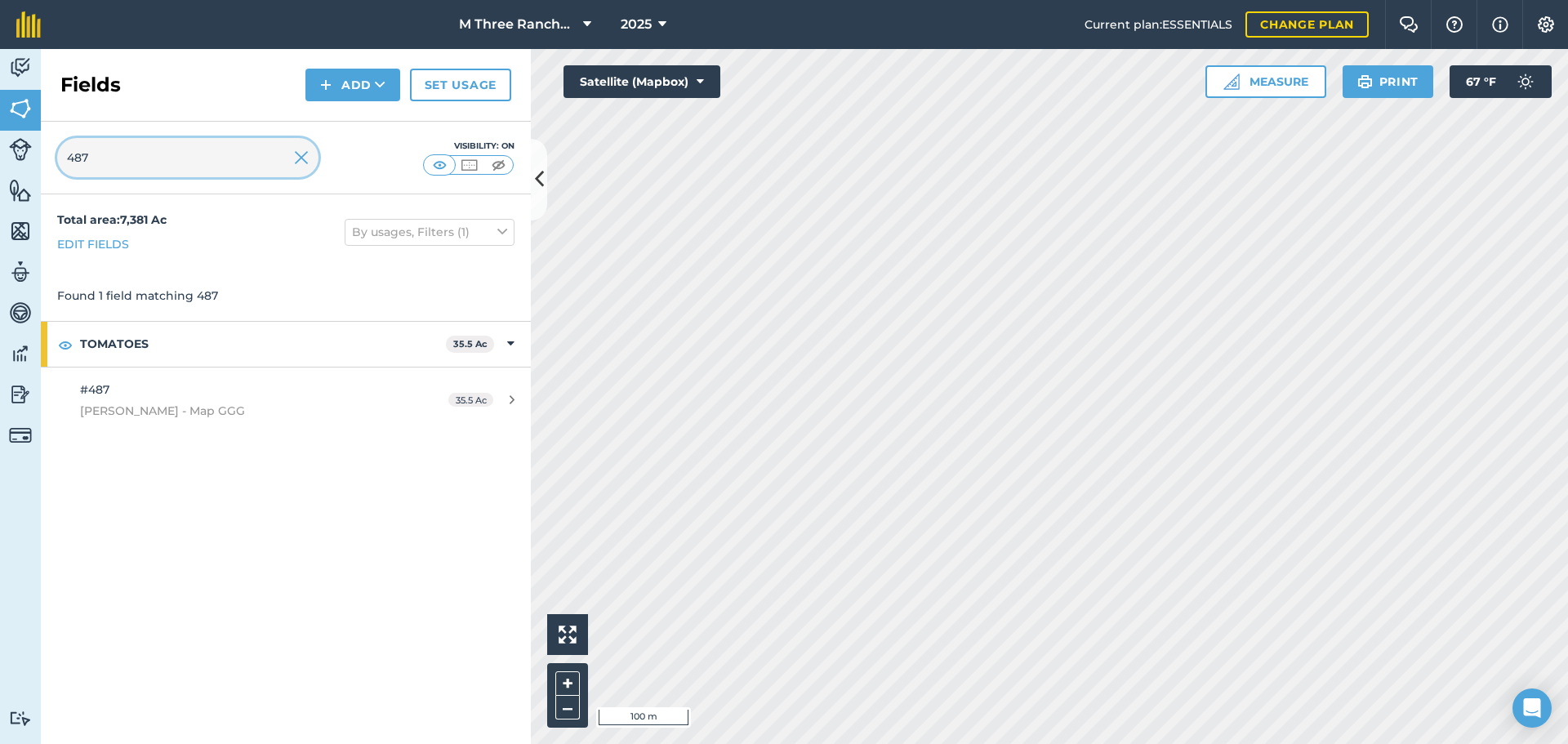
type input "487"
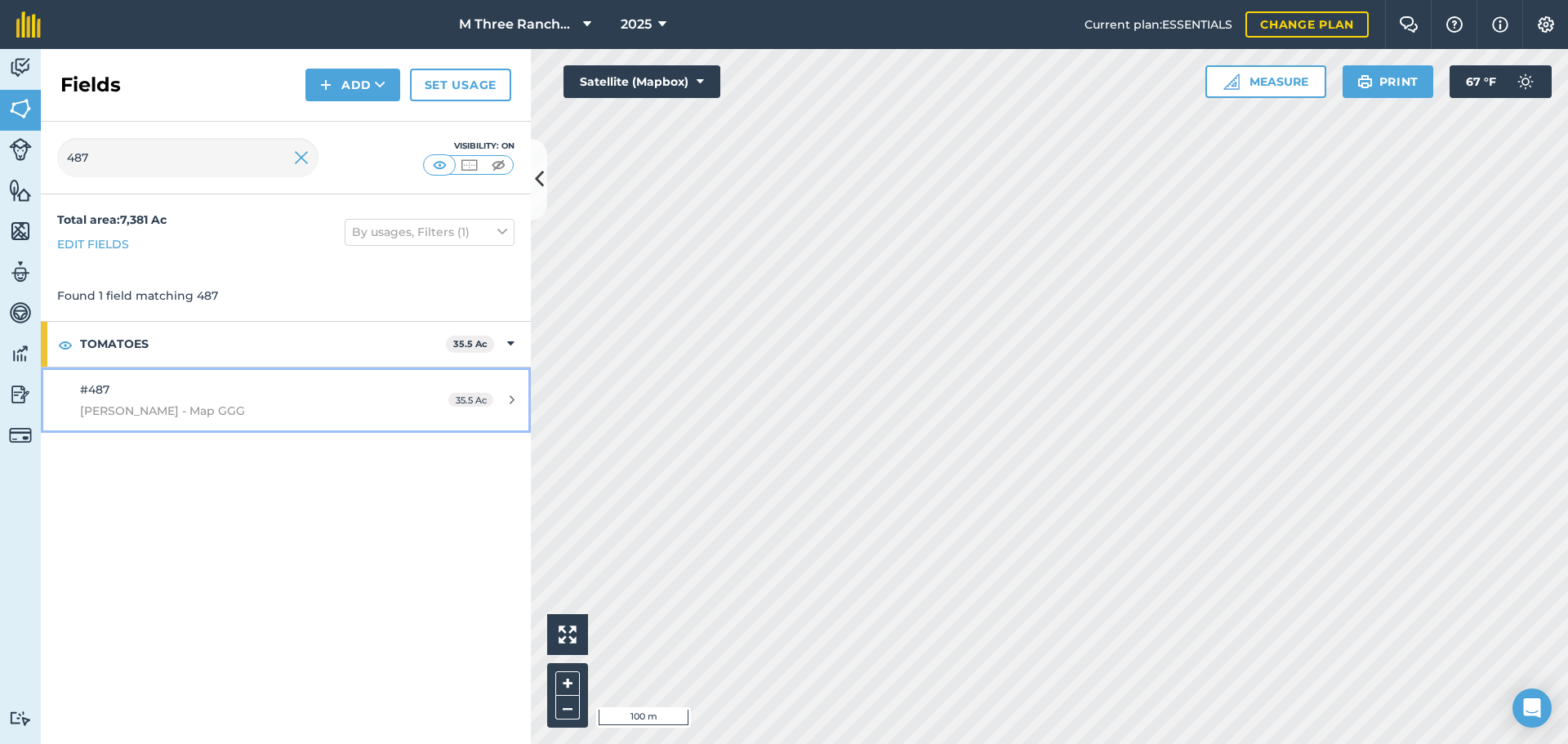
click at [514, 394] on div "35.5 Ac" at bounding box center [481, 400] width 99 height 13
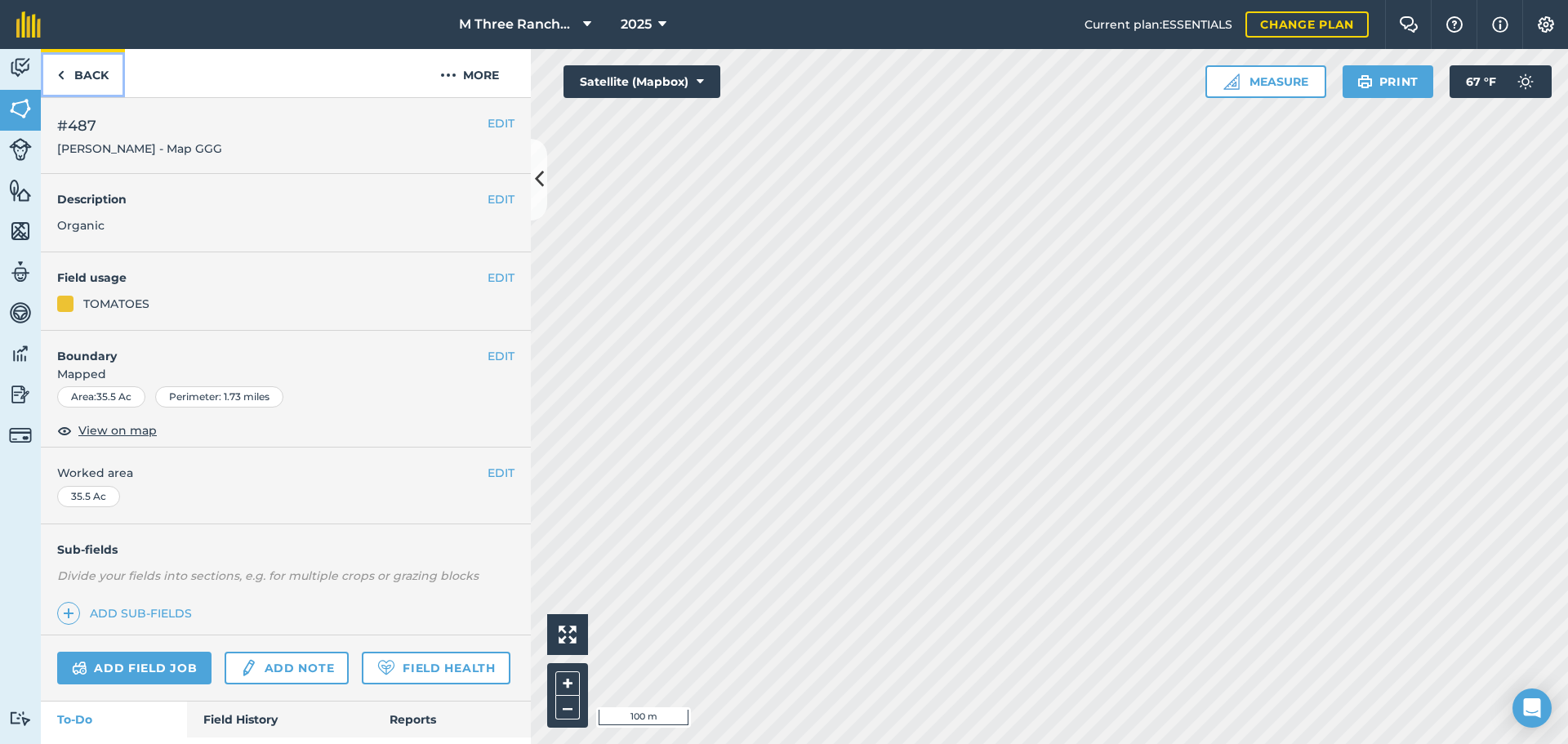
click at [90, 73] on link "Back" at bounding box center [83, 73] width 84 height 48
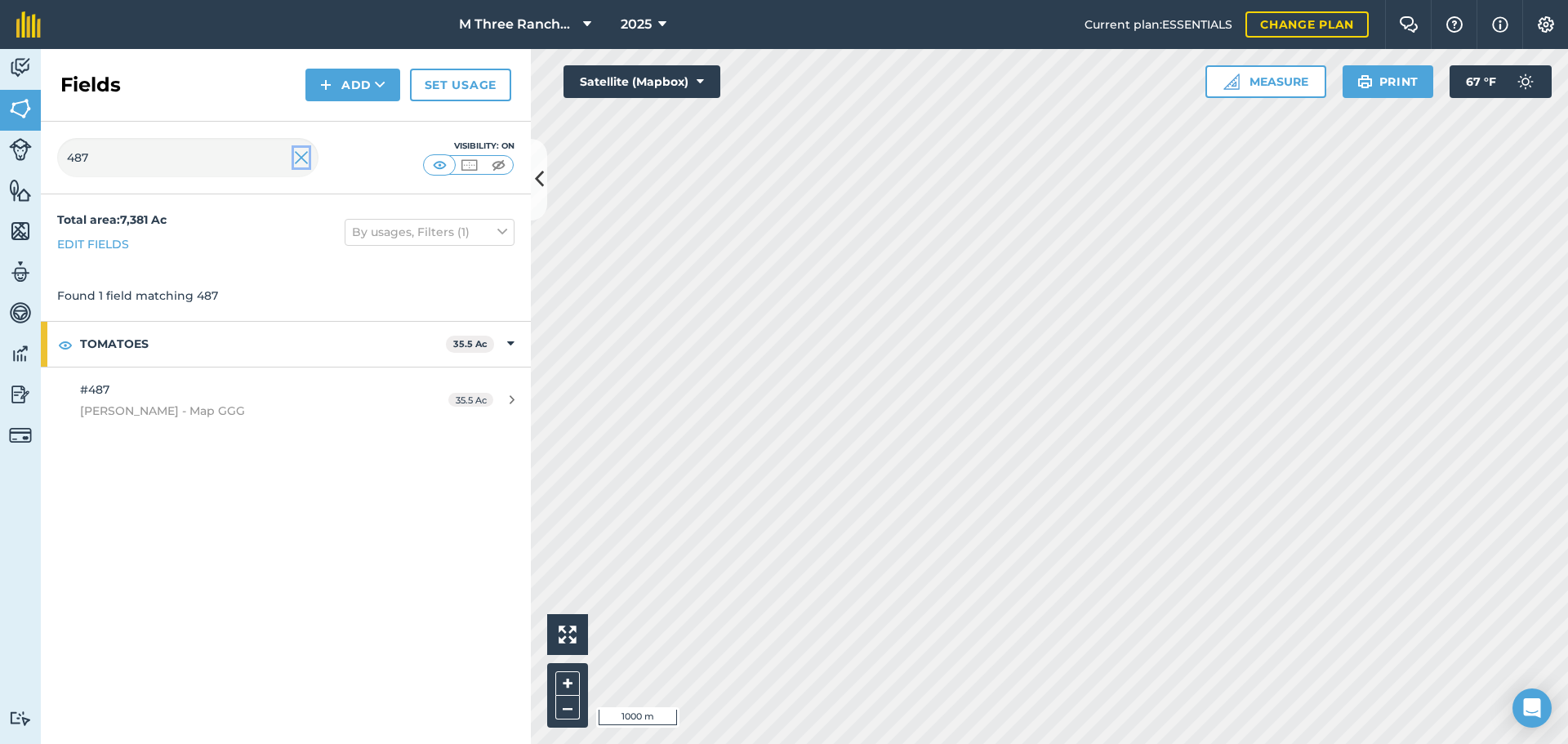
click at [294, 165] on img at bounding box center [301, 158] width 15 height 19
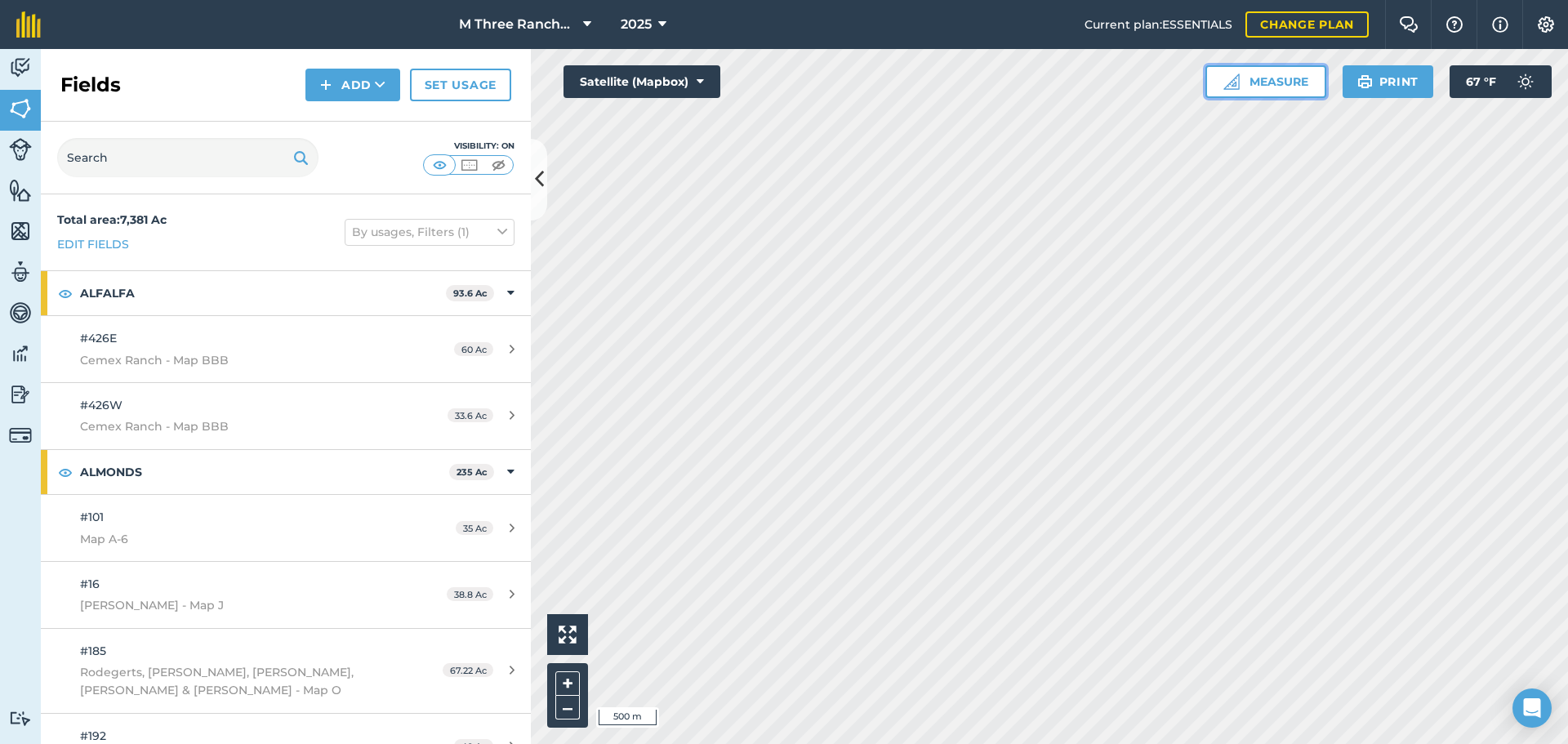
click at [1285, 93] on button "Measure" at bounding box center [1265, 81] width 121 height 32
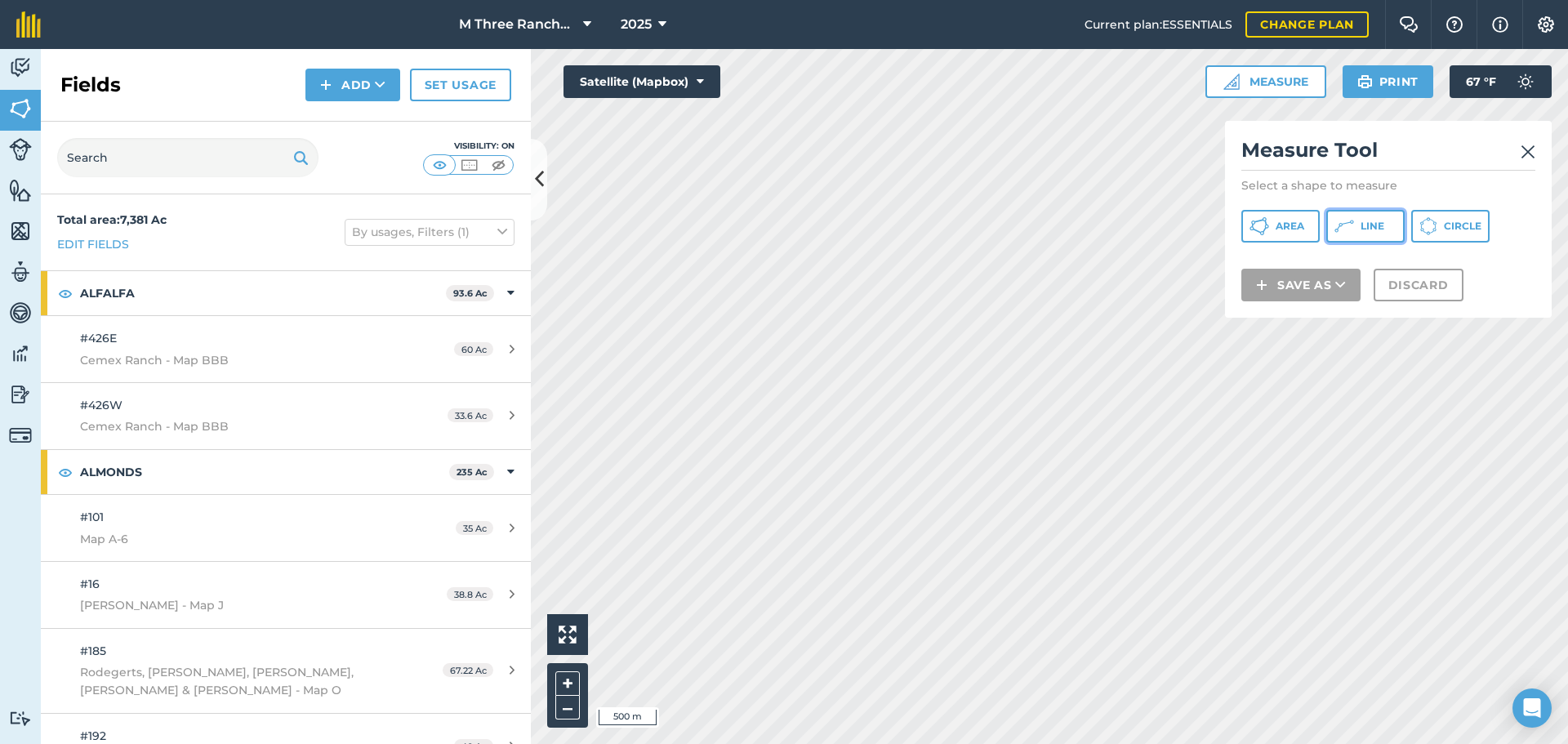
click at [1343, 232] on icon at bounding box center [1344, 226] width 19 height 19
click at [1533, 150] on img at bounding box center [1528, 151] width 15 height 19
